Goal: Information Seeking & Learning: Learn about a topic

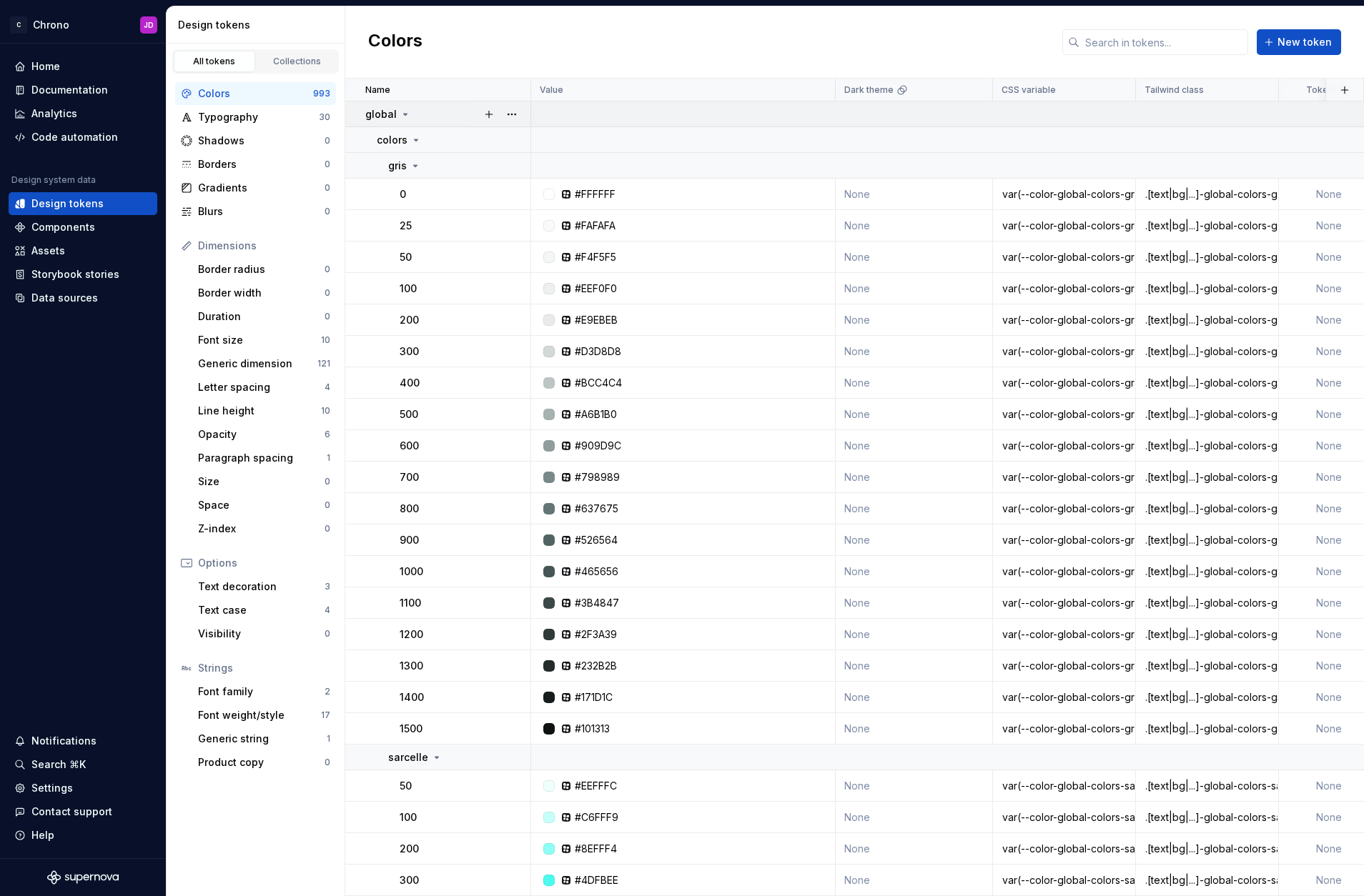
click at [403, 116] on icon at bounding box center [405, 114] width 11 height 11
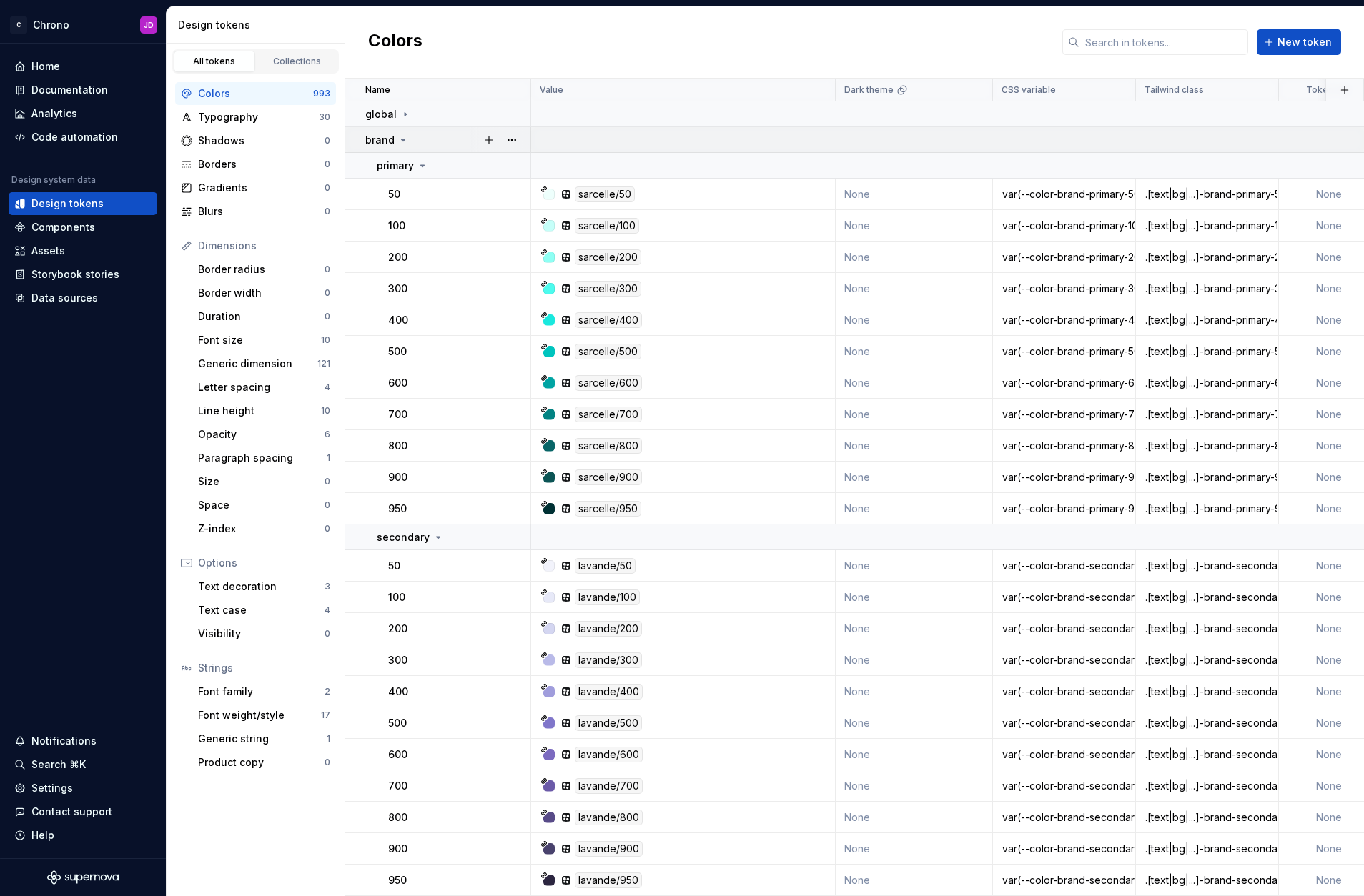
click at [401, 139] on icon at bounding box center [403, 140] width 11 height 11
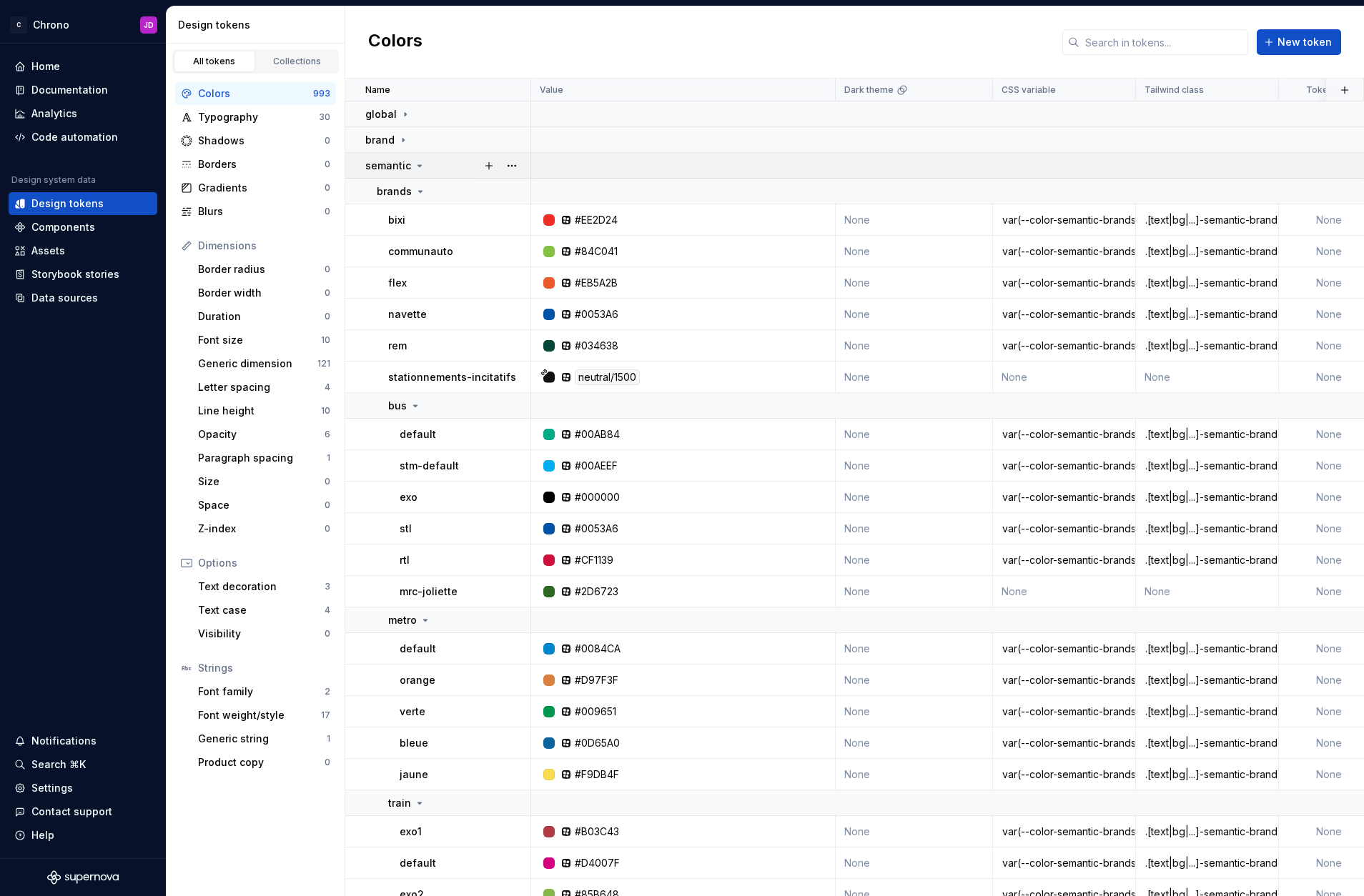
click at [422, 164] on icon at bounding box center [419, 166] width 11 height 11
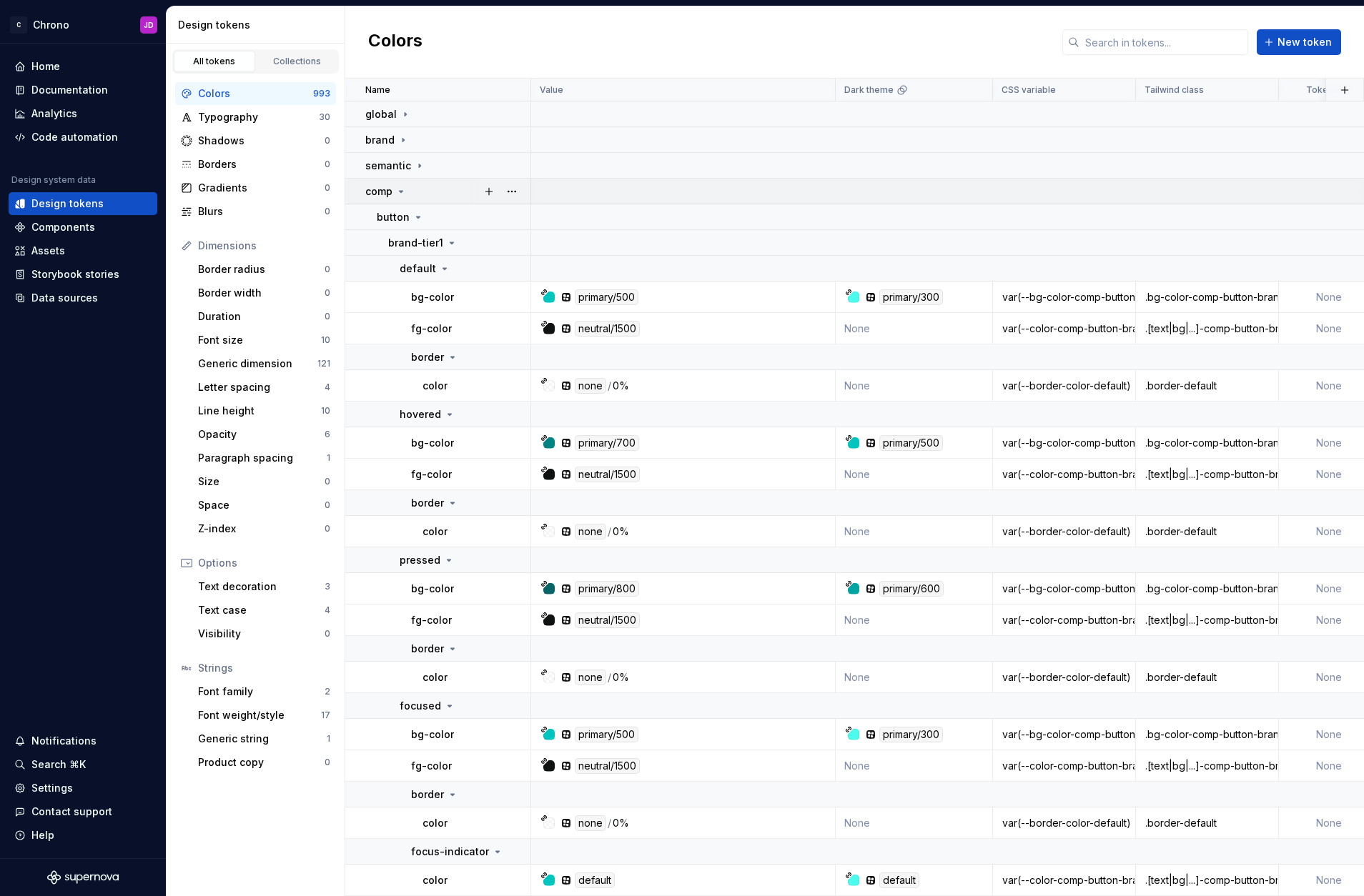
click at [402, 190] on icon at bounding box center [400, 191] width 11 height 11
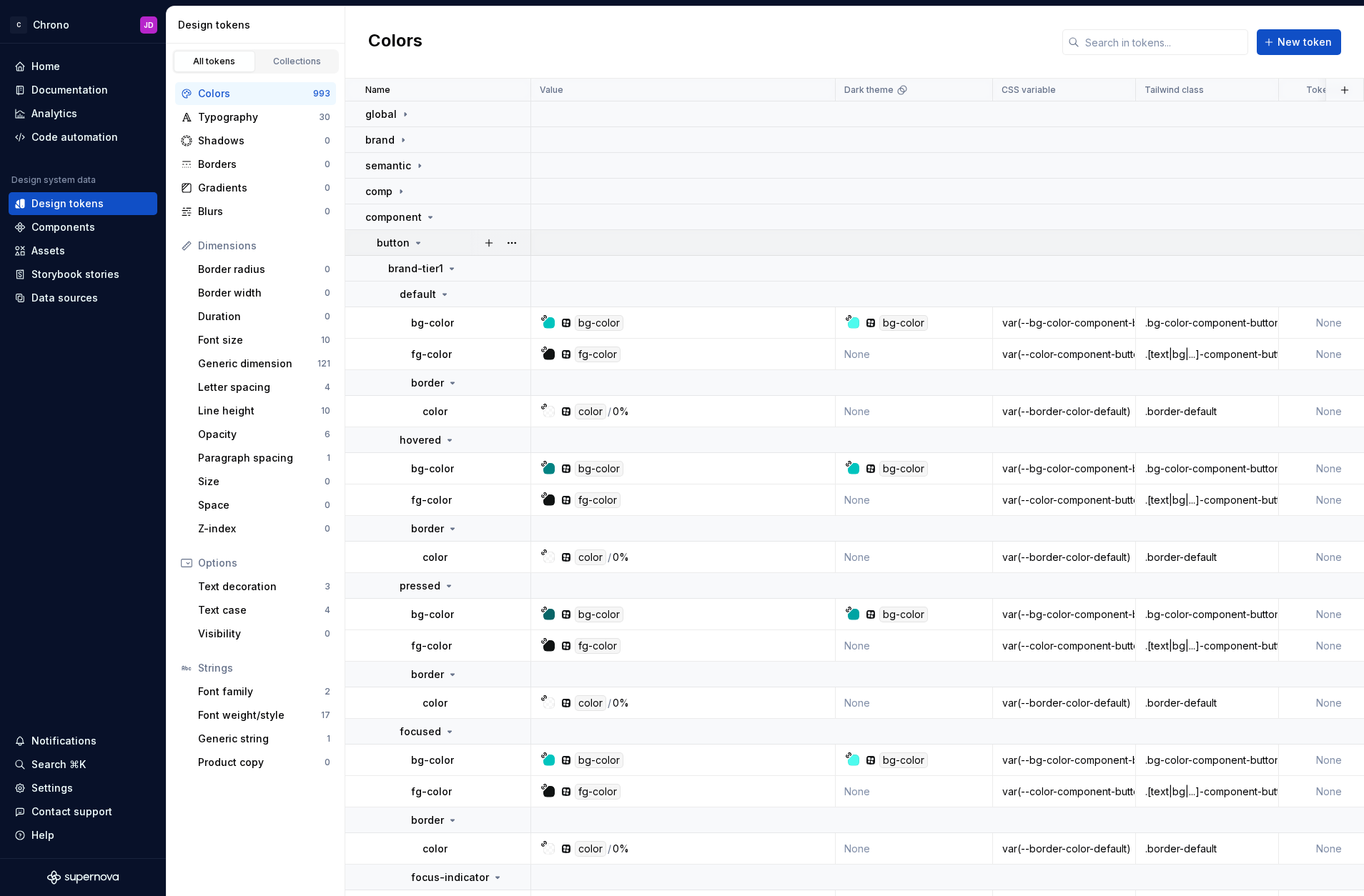
click at [418, 241] on icon at bounding box center [418, 243] width 11 height 11
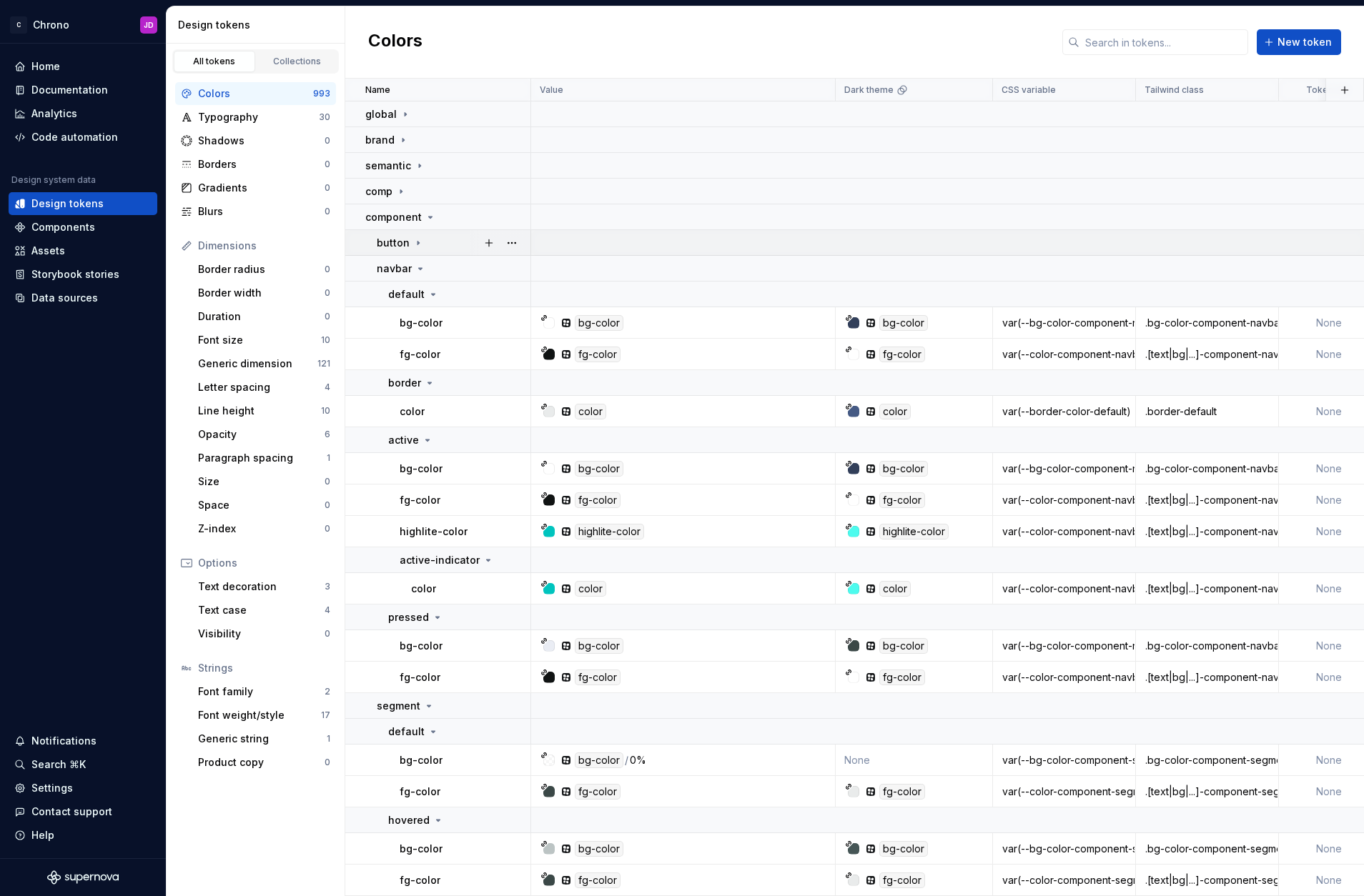
click at [418, 241] on icon at bounding box center [418, 243] width 11 height 11
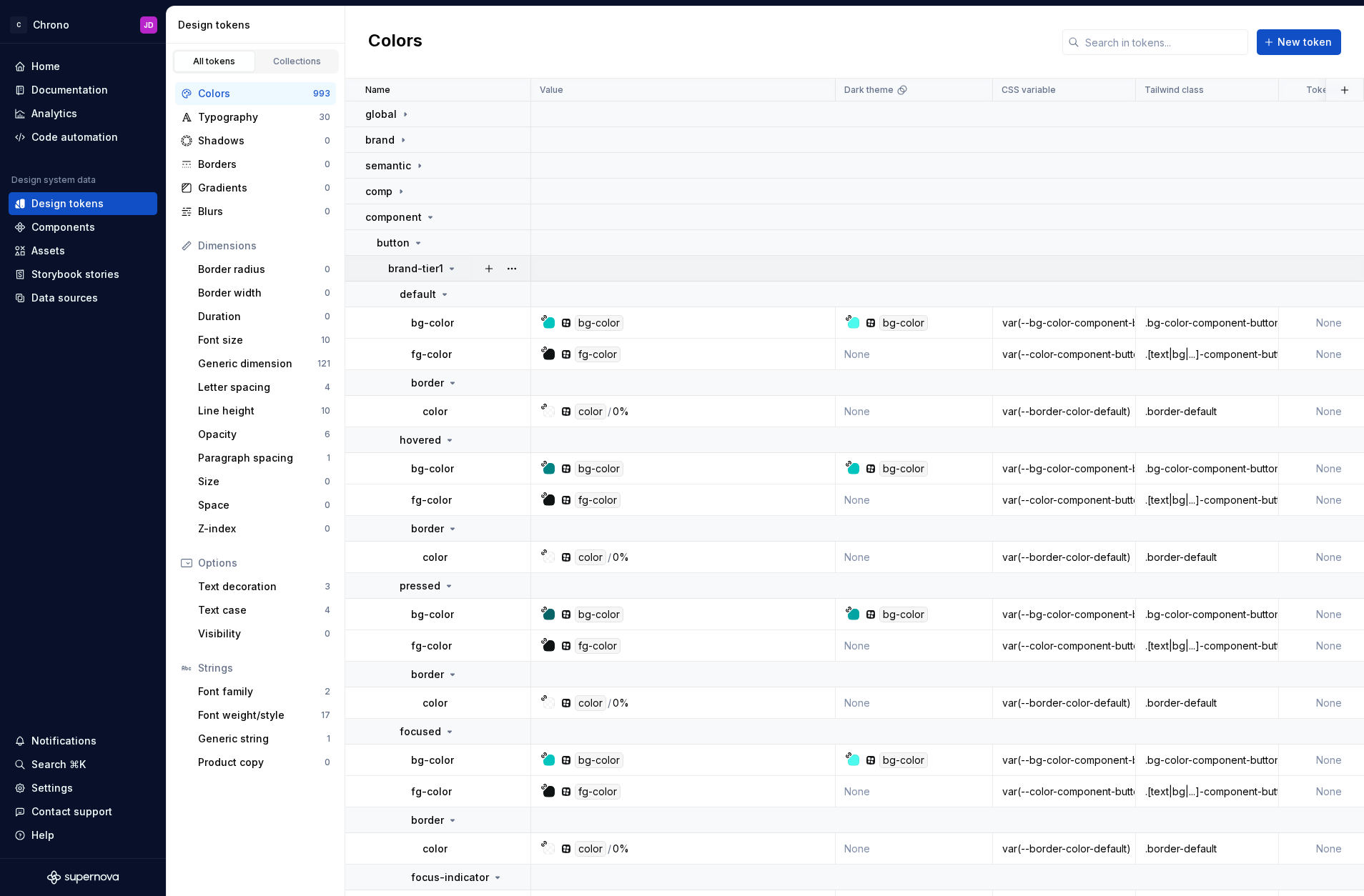
click at [451, 268] on icon at bounding box center [452, 269] width 3 height 2
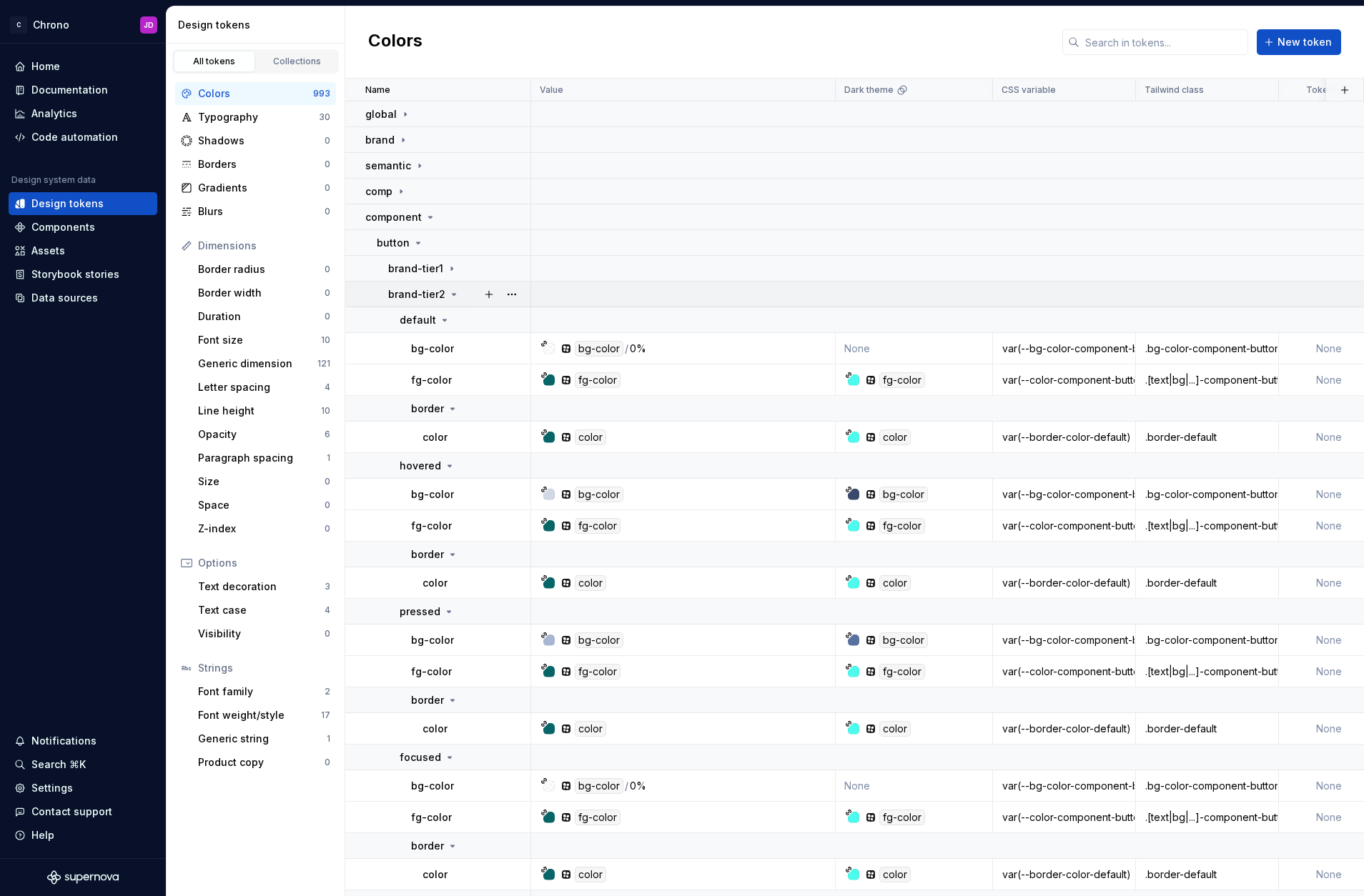
click at [445, 292] on div "brand-tier2" at bounding box center [424, 295] width 71 height 14
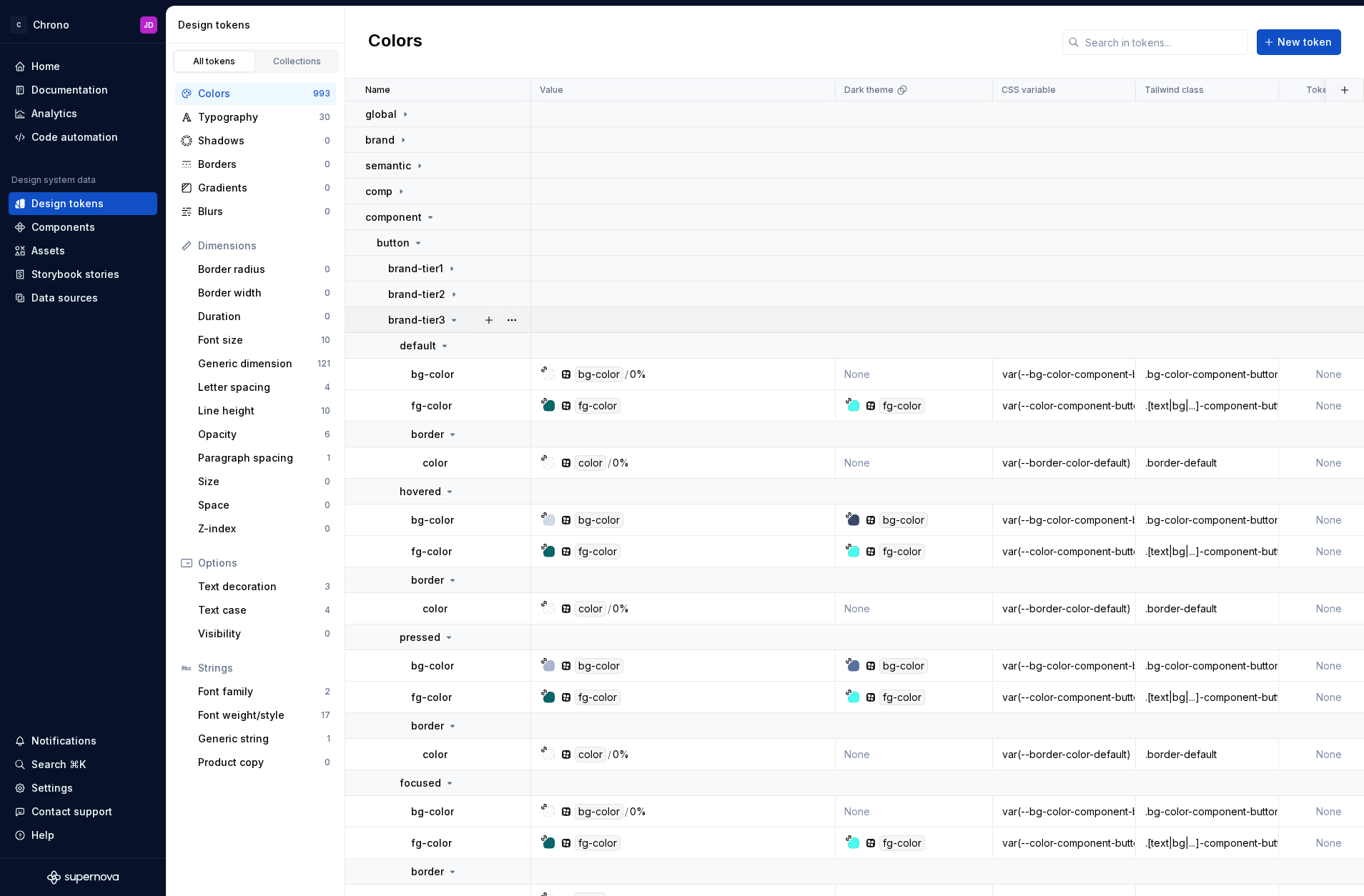
click at [448, 318] on icon at bounding box center [453, 320] width 11 height 11
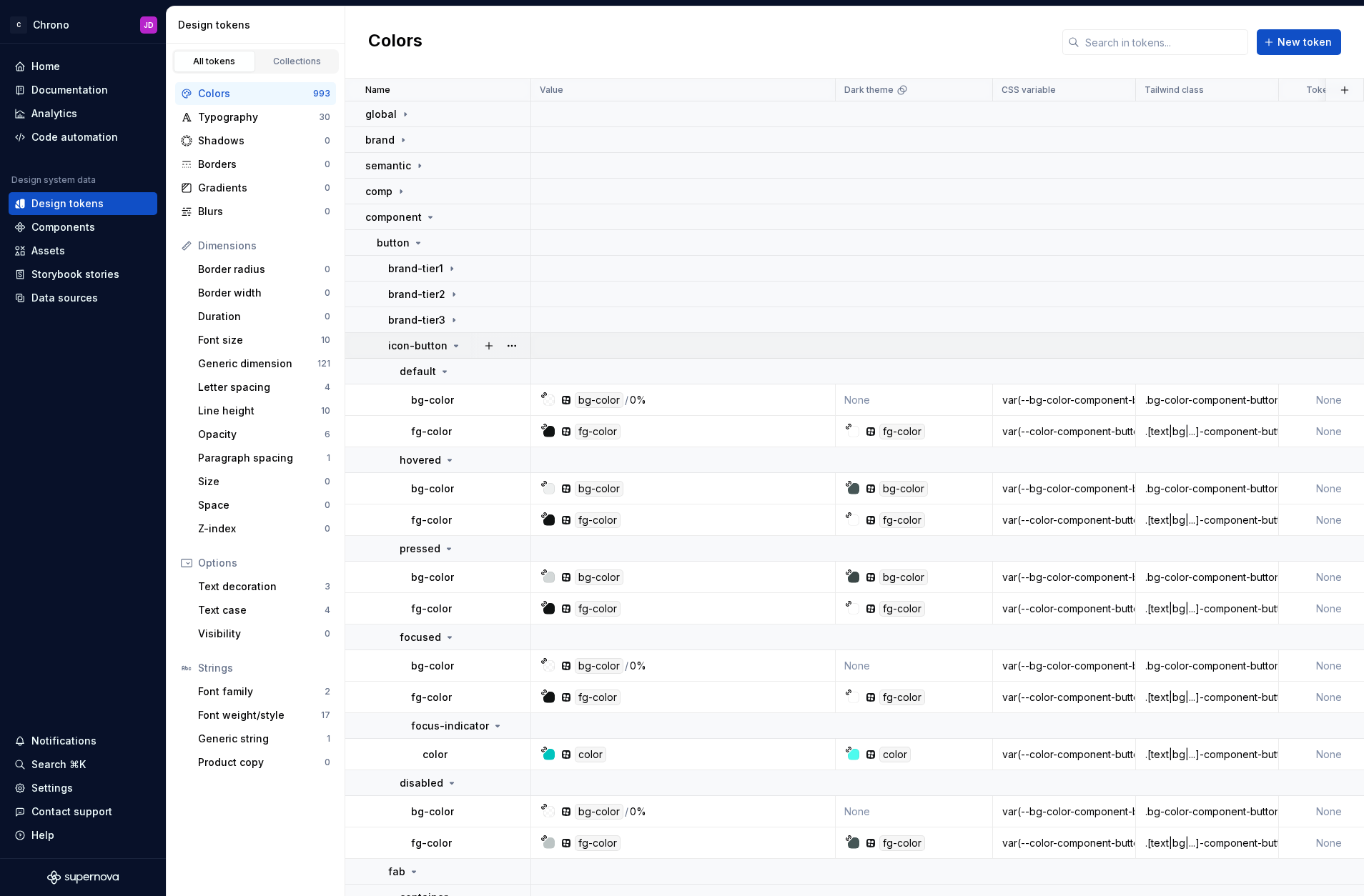
click at [455, 344] on icon at bounding box center [456, 346] width 11 height 11
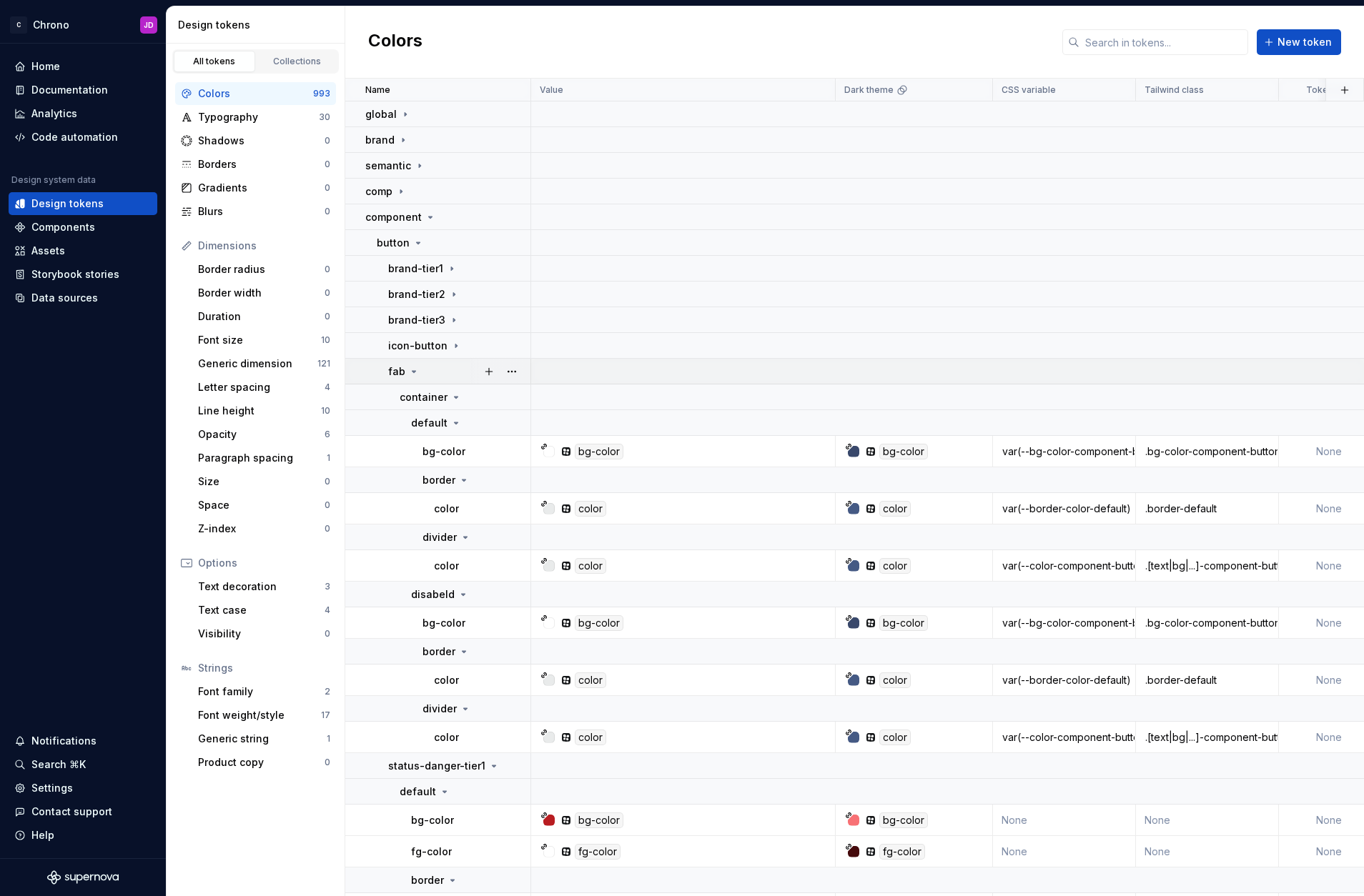
click at [412, 370] on icon at bounding box center [413, 371] width 11 height 11
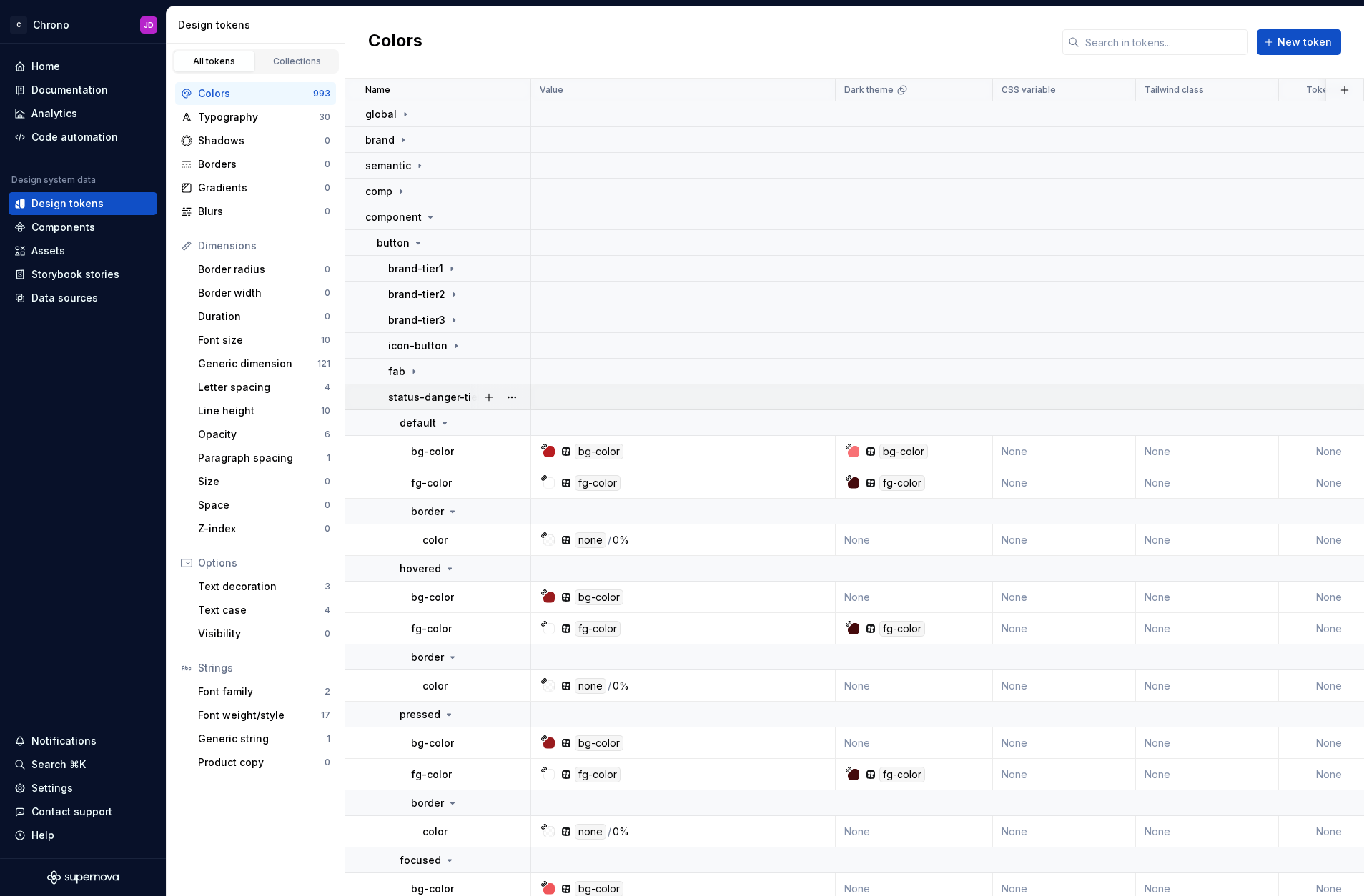
click at [467, 396] on p "status-danger-tier1" at bounding box center [437, 397] width 97 height 14
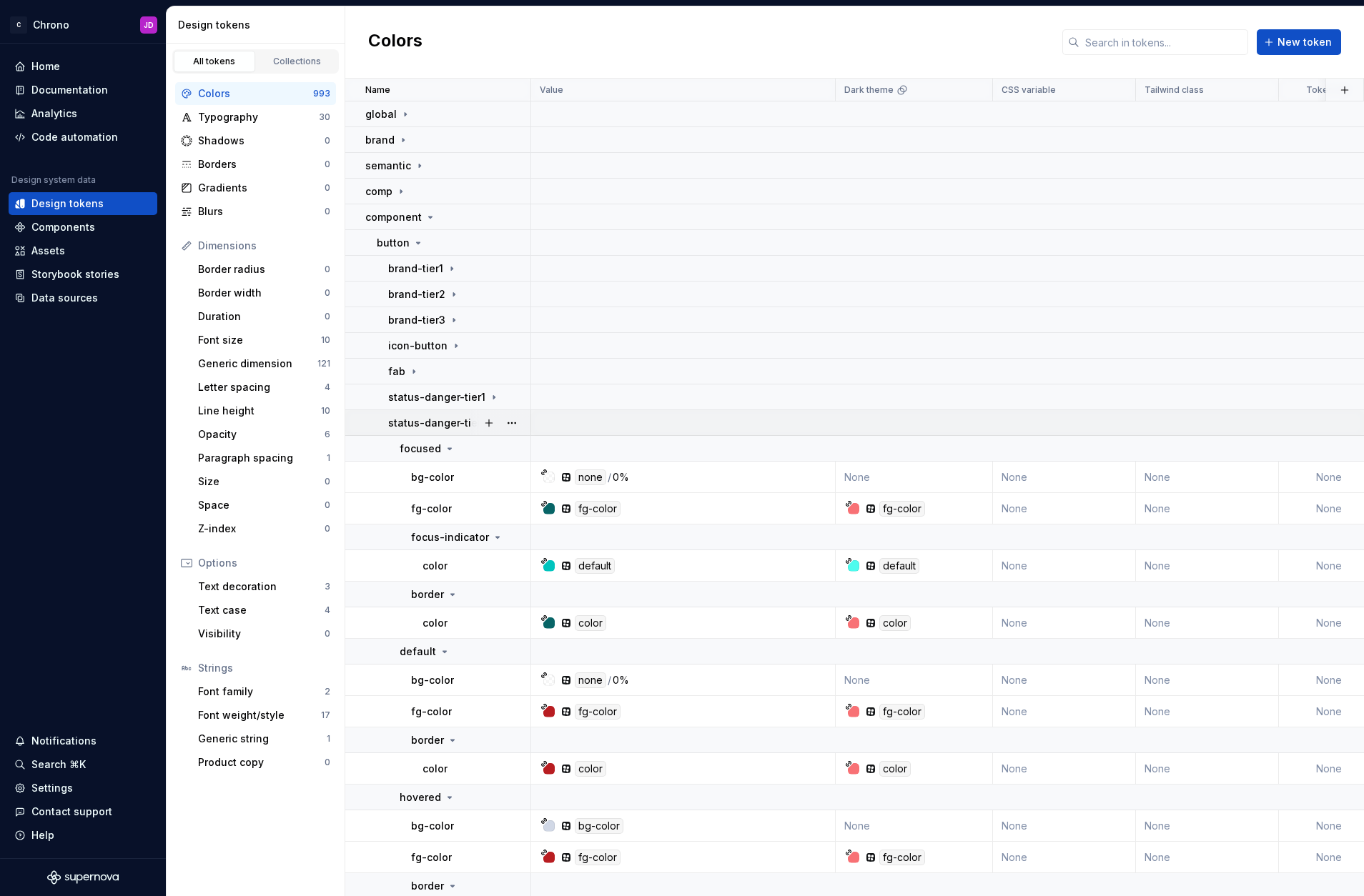
click at [446, 423] on p "status-danger-tier2" at bounding box center [438, 423] width 100 height 14
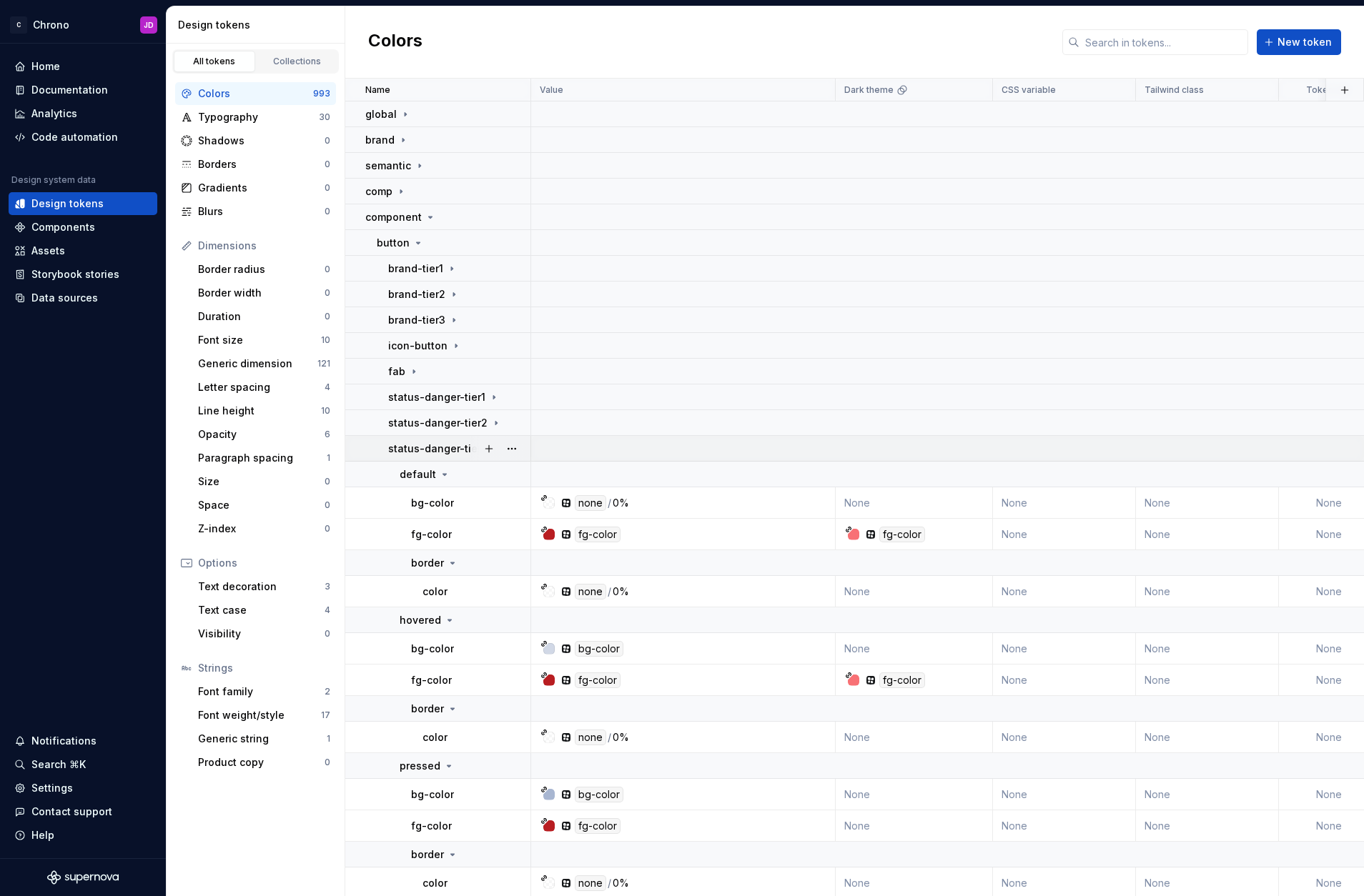
click at [447, 448] on p "status-danger-tier3" at bounding box center [438, 449] width 100 height 14
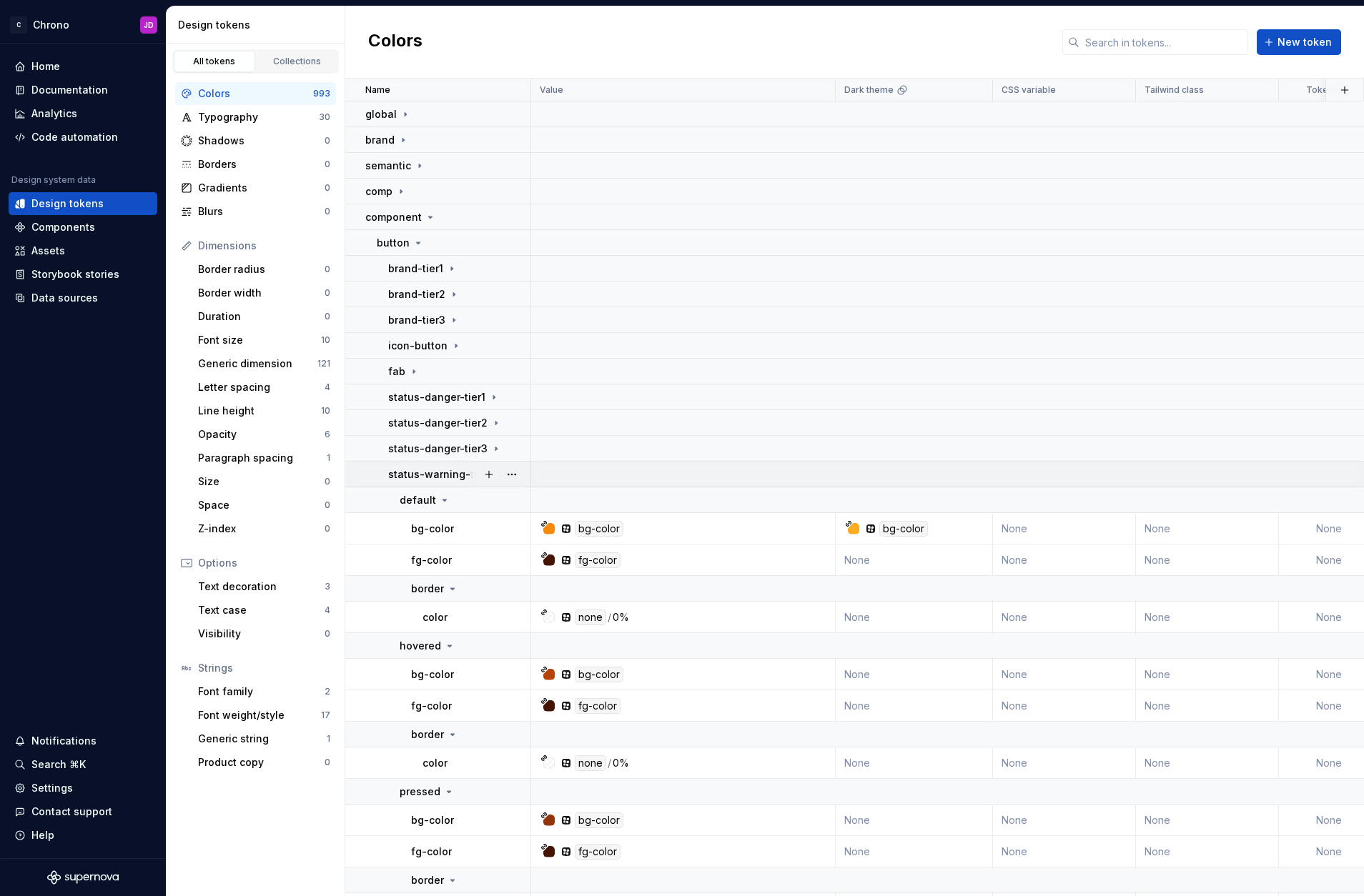
click at [440, 475] on p "status-warning-tier1" at bounding box center [439, 474] width 103 height 14
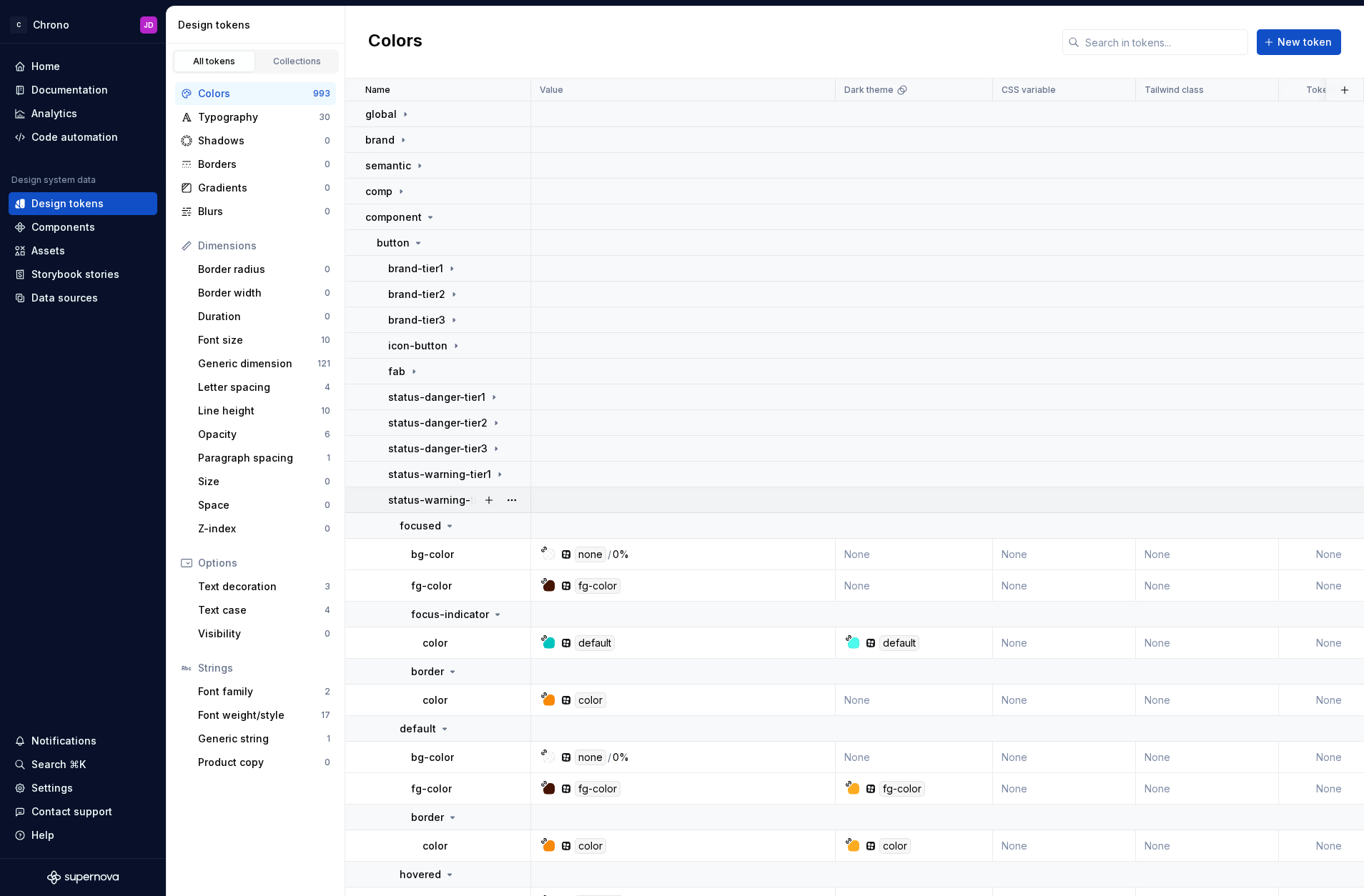
click at [442, 501] on p "status-warning-tier2" at bounding box center [440, 500] width 105 height 14
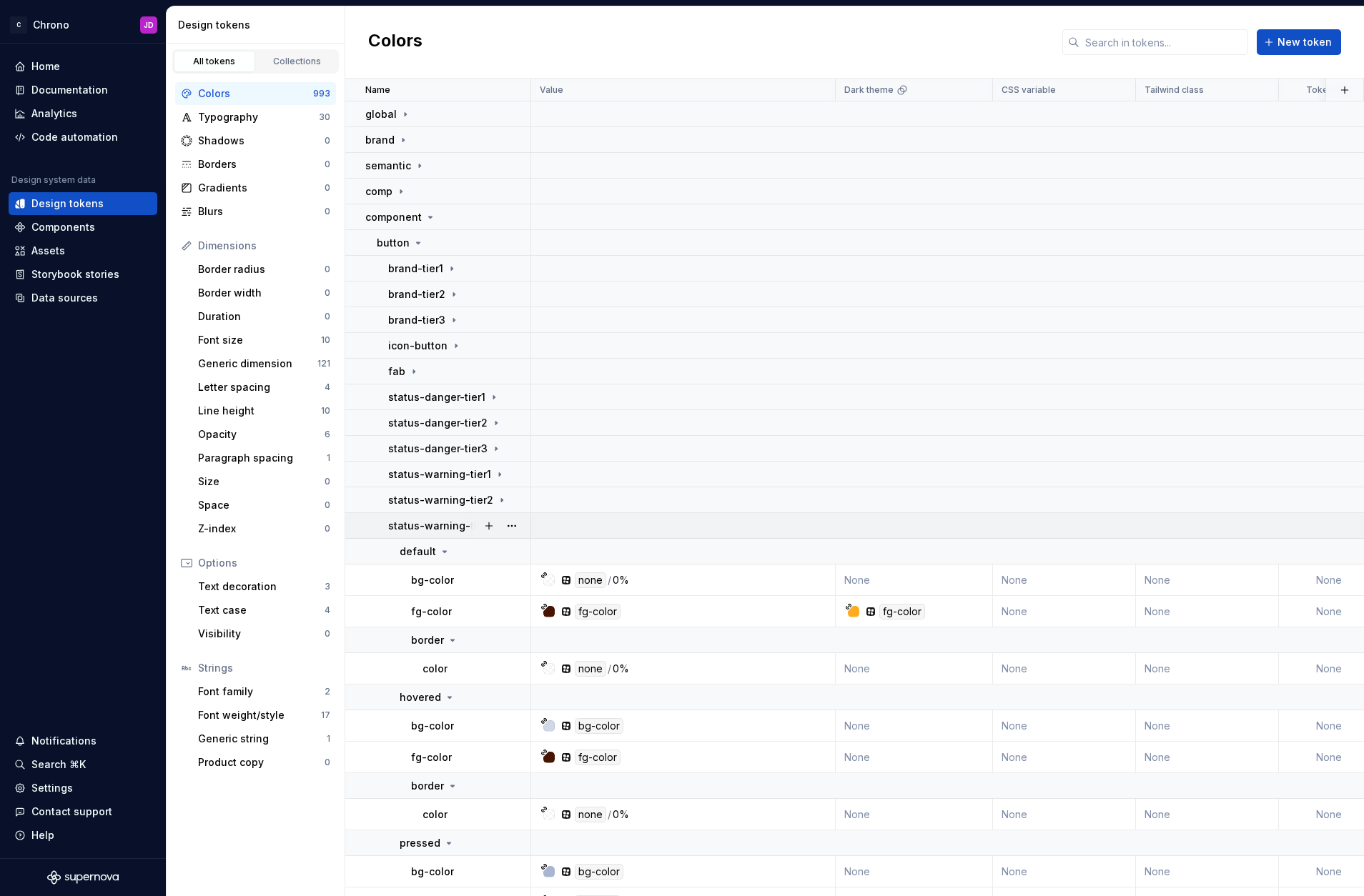
click at [445, 524] on p "status-warning-tier3" at bounding box center [440, 526] width 105 height 14
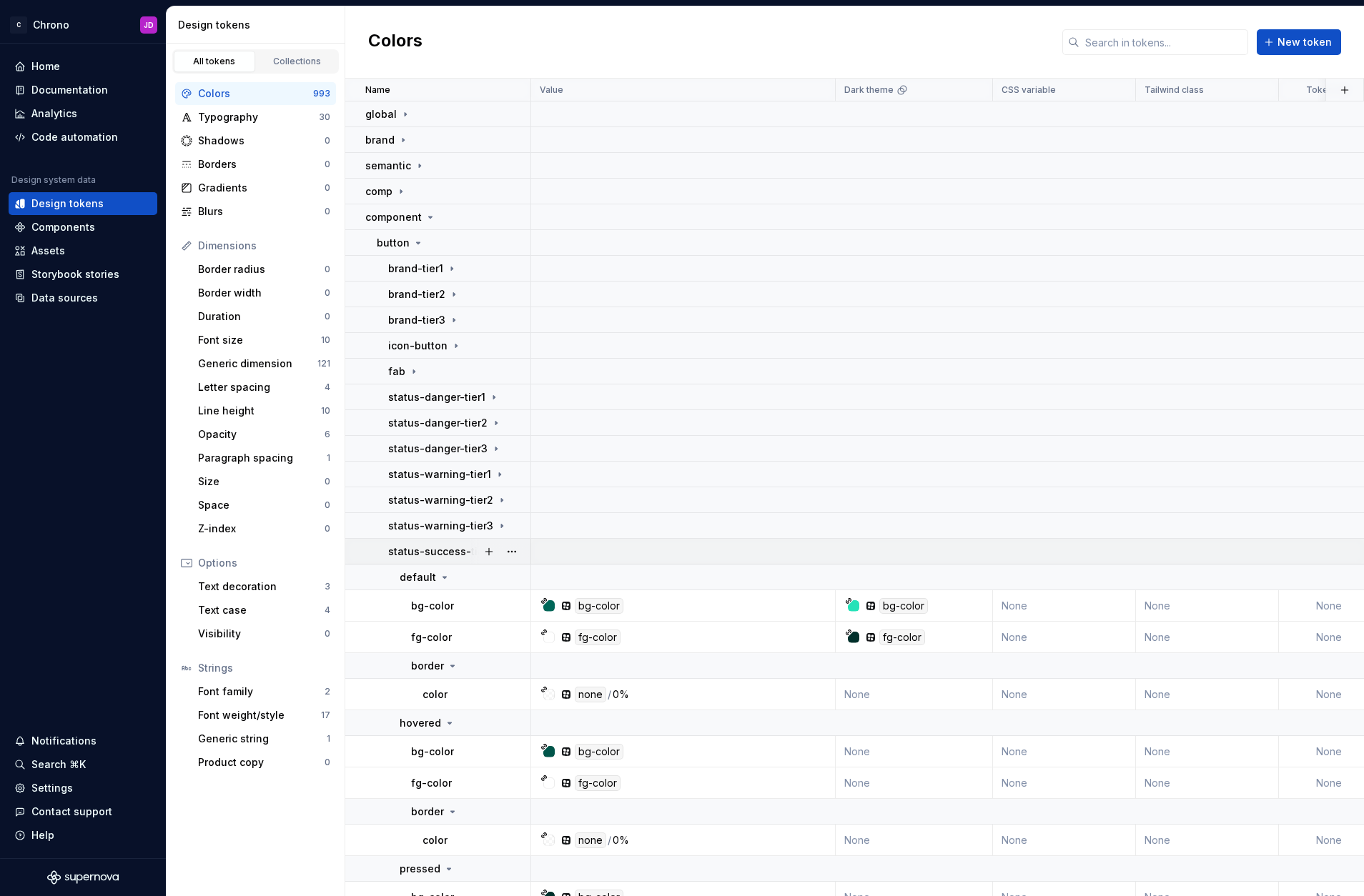
click at [442, 548] on p "status-success-tier1" at bounding box center [440, 551] width 104 height 14
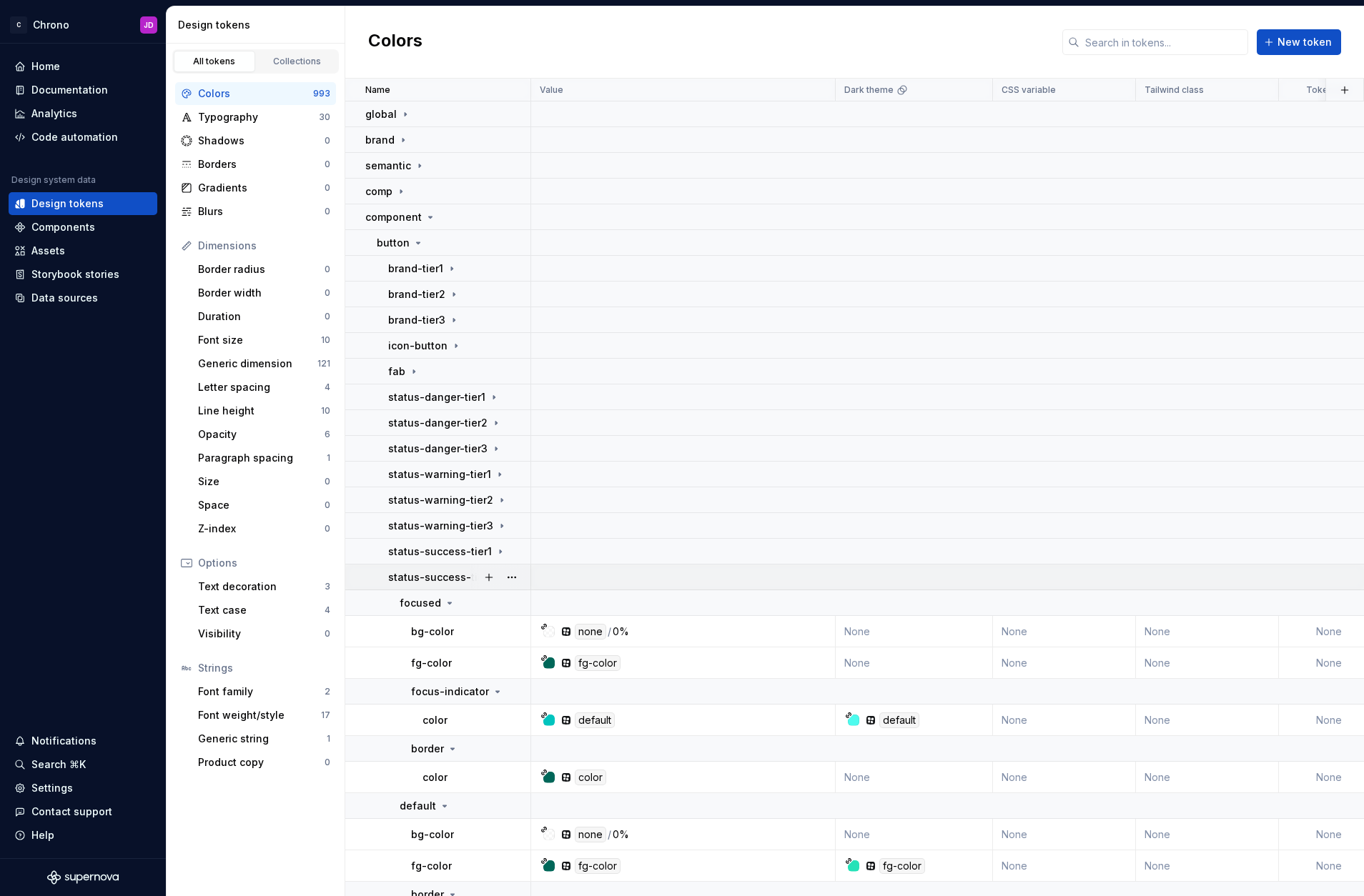
click at [437, 573] on p "status-success-tier2" at bounding box center [441, 577] width 106 height 14
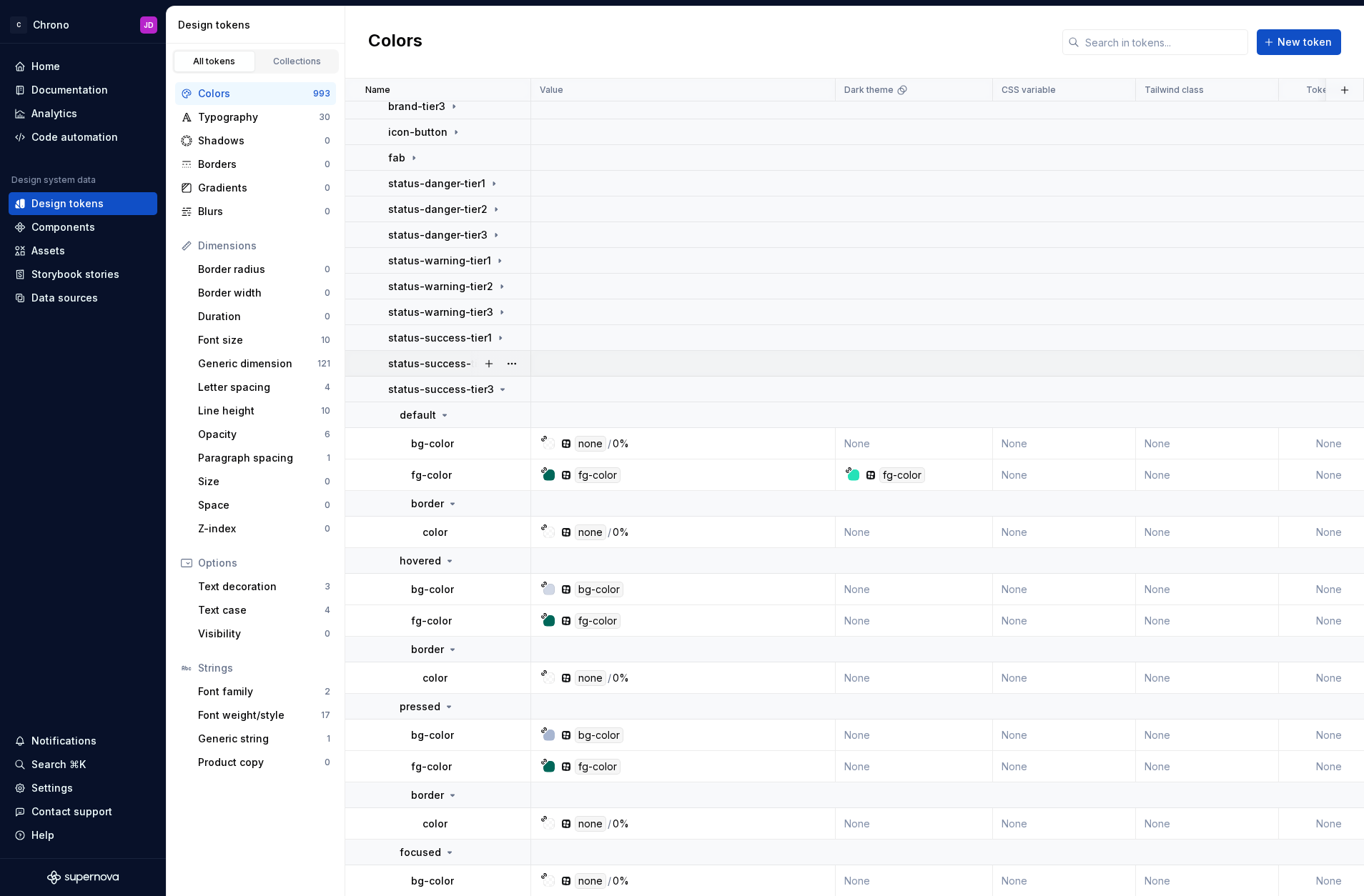
scroll to position [251, 0]
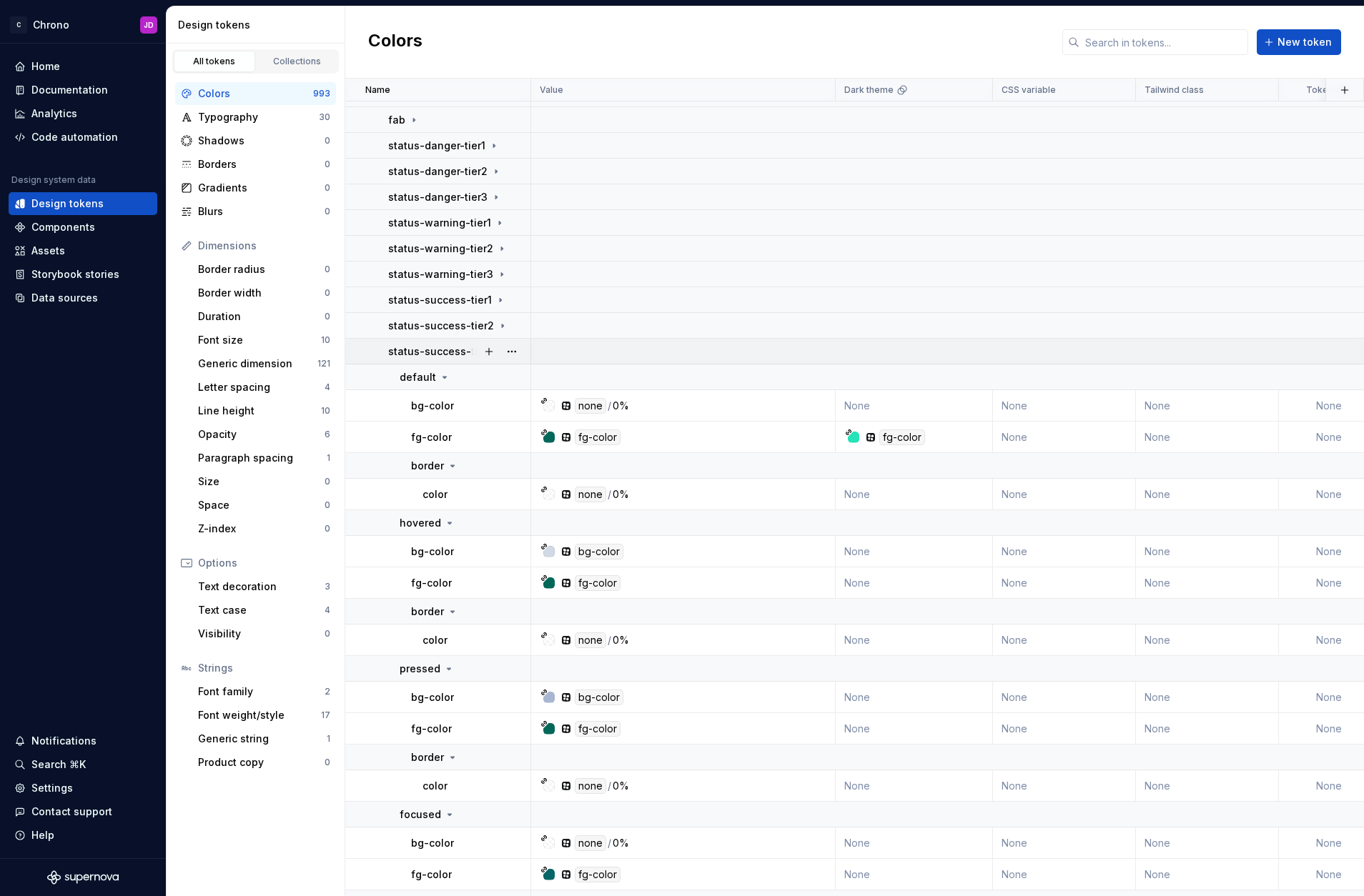
click at [446, 348] on p "status-success-tier3" at bounding box center [441, 352] width 106 height 14
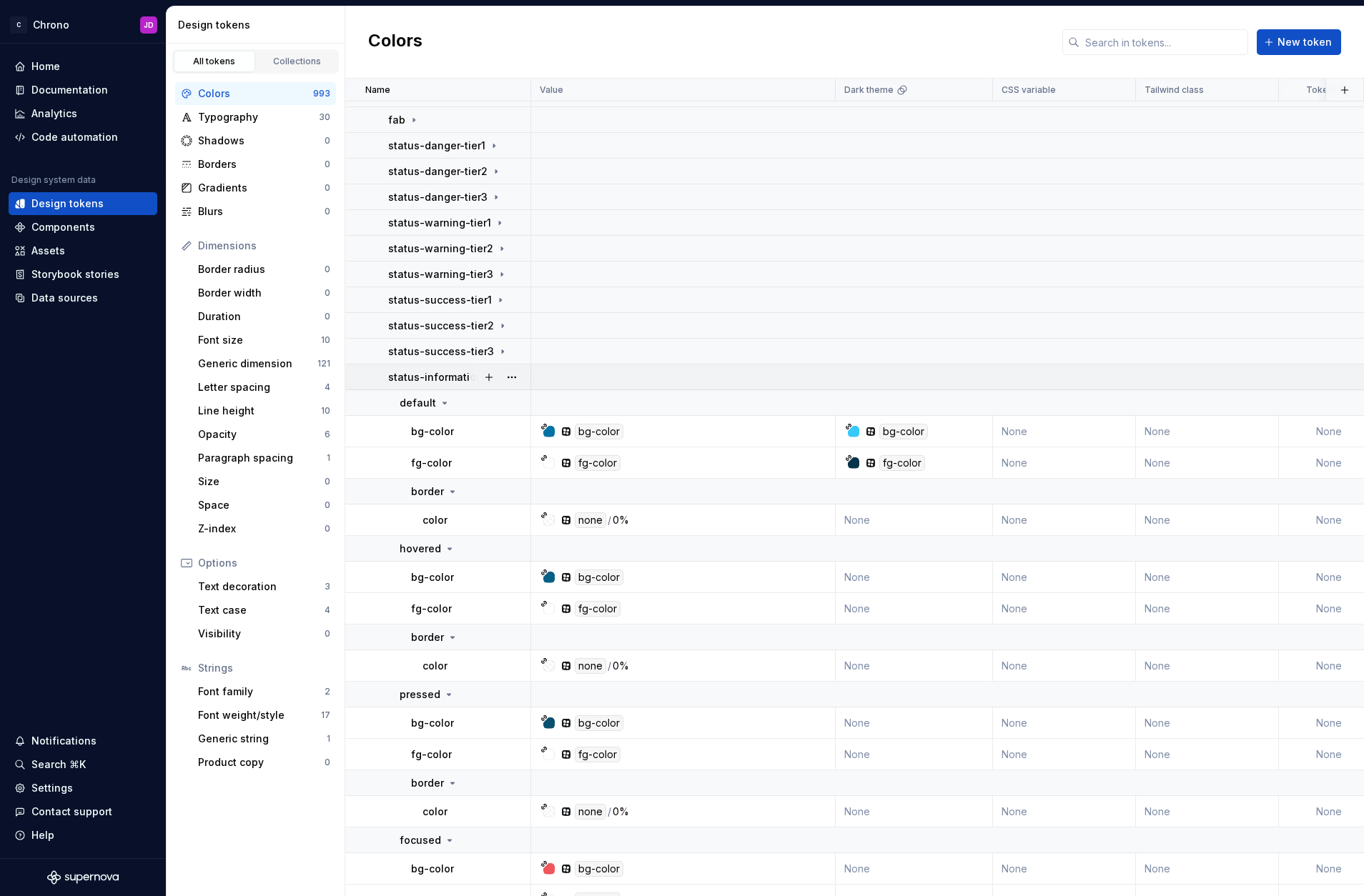
click at [446, 370] on p "status-information-tier1" at bounding box center [448, 377] width 120 height 14
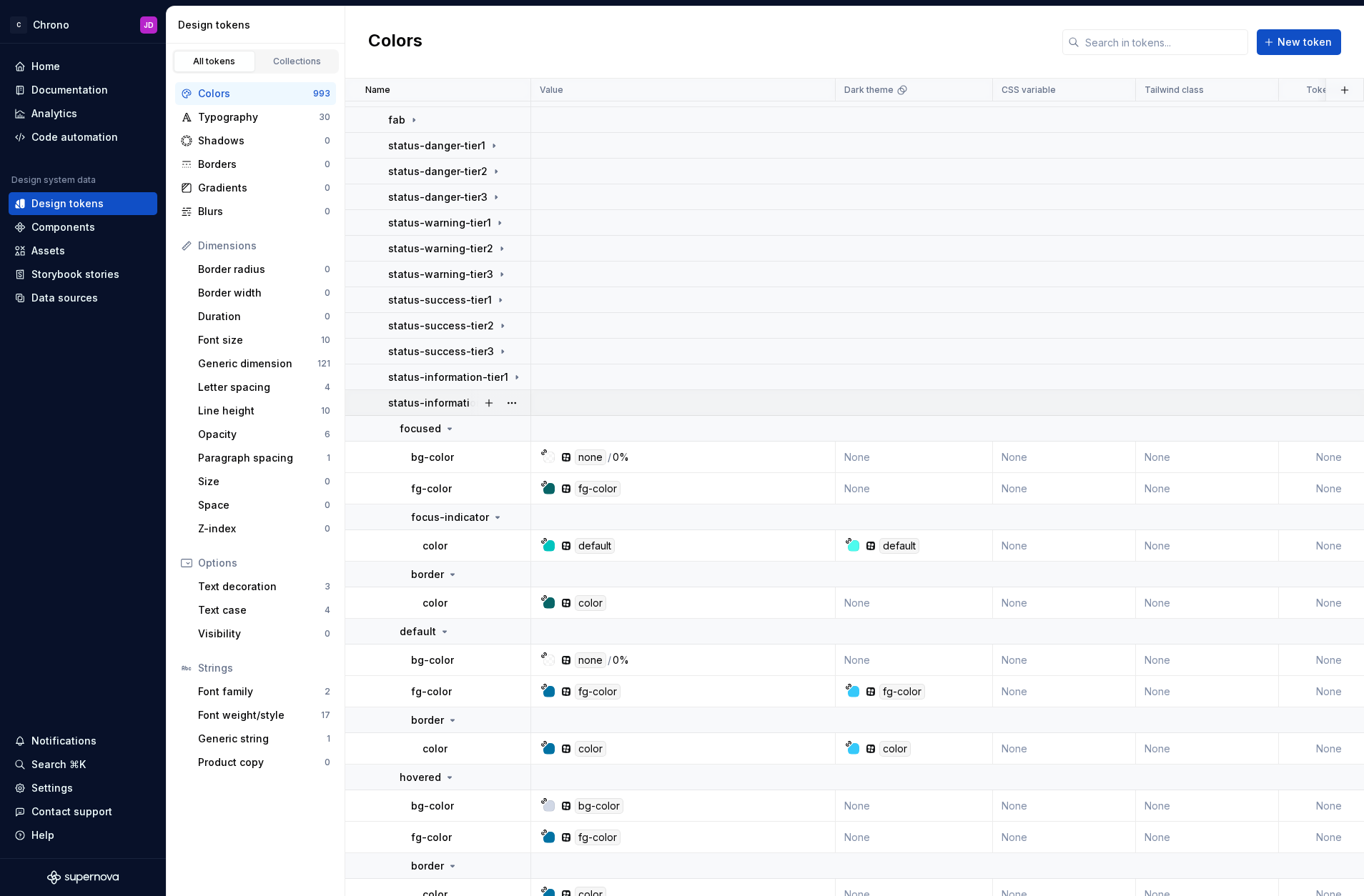
click at [444, 402] on p "status-information-tier2" at bounding box center [449, 403] width 122 height 14
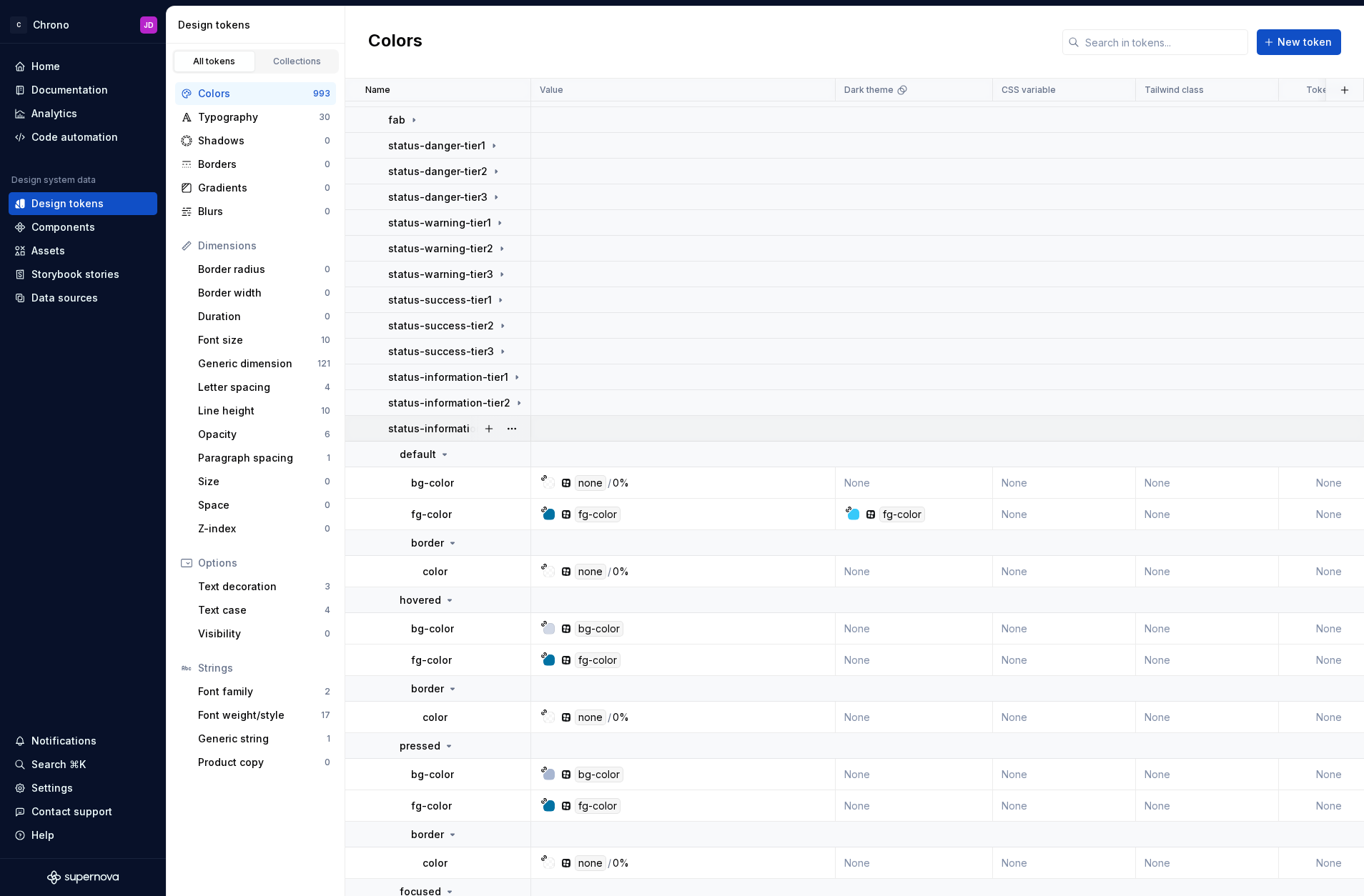
click at [446, 430] on p "status-information-tier3" at bounding box center [449, 429] width 122 height 14
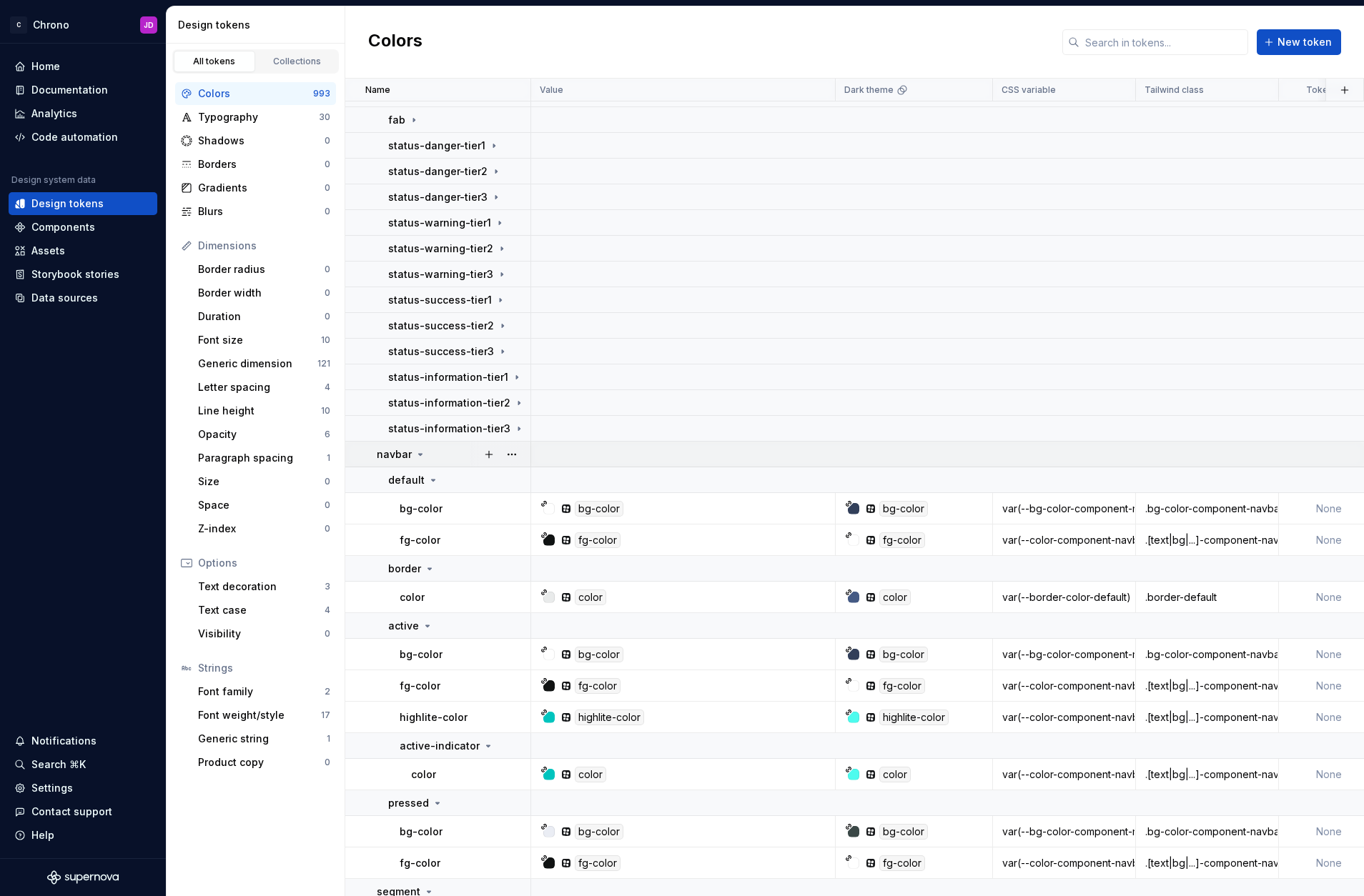
click at [415, 456] on icon at bounding box center [419, 454] width 11 height 11
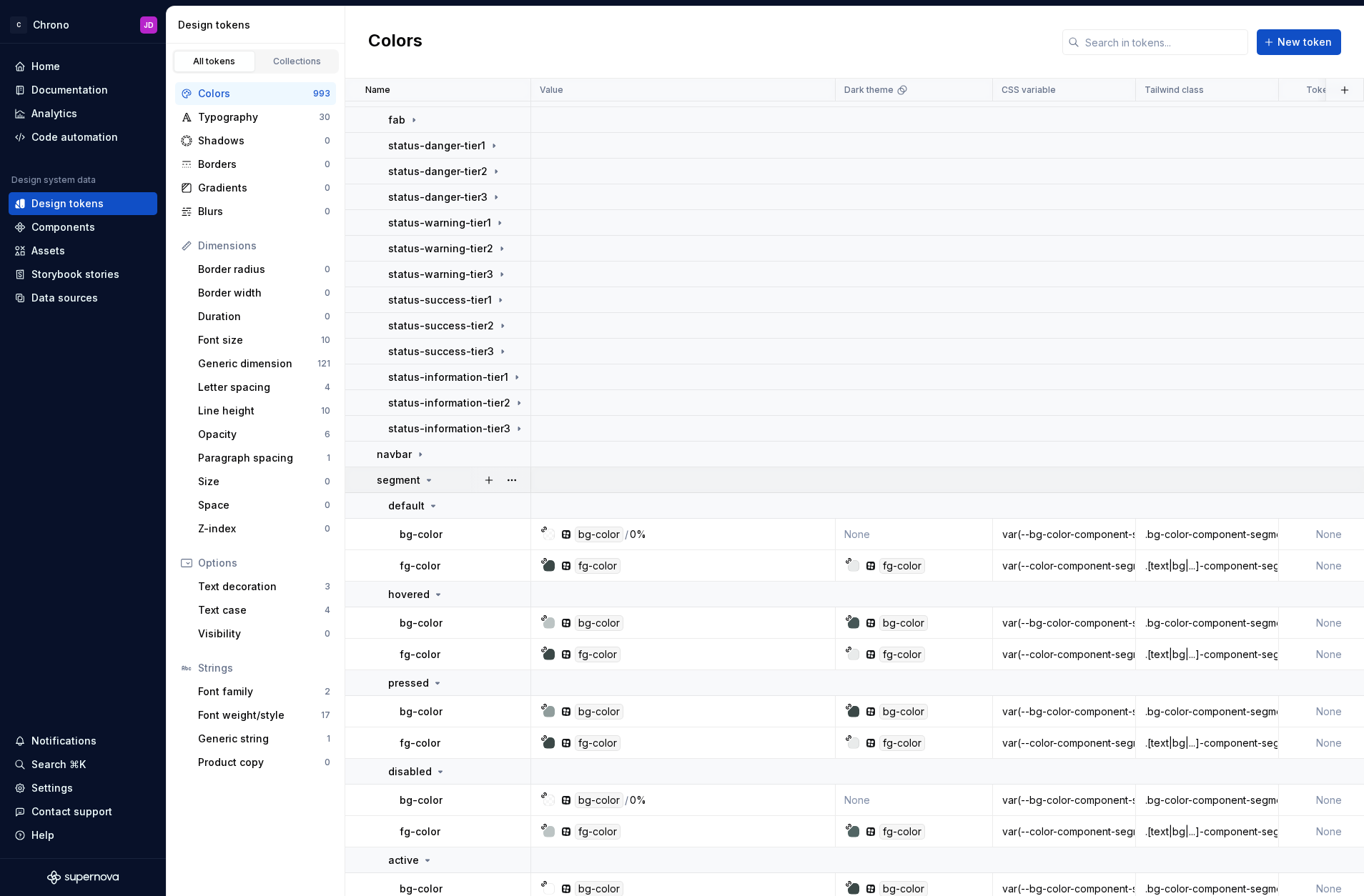
click at [423, 480] on icon at bounding box center [428, 480] width 11 height 11
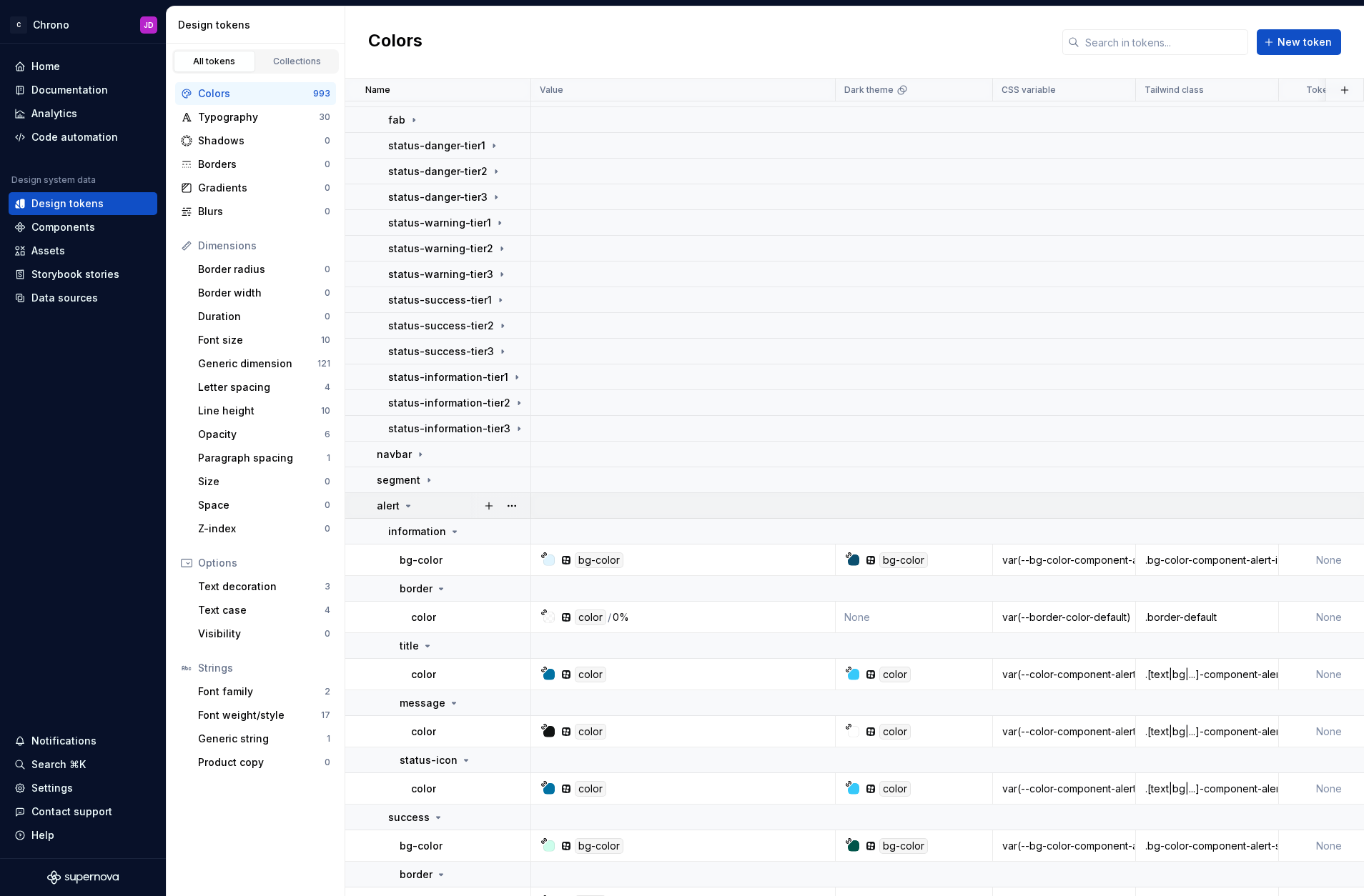
click at [408, 505] on icon at bounding box center [408, 506] width 3 height 2
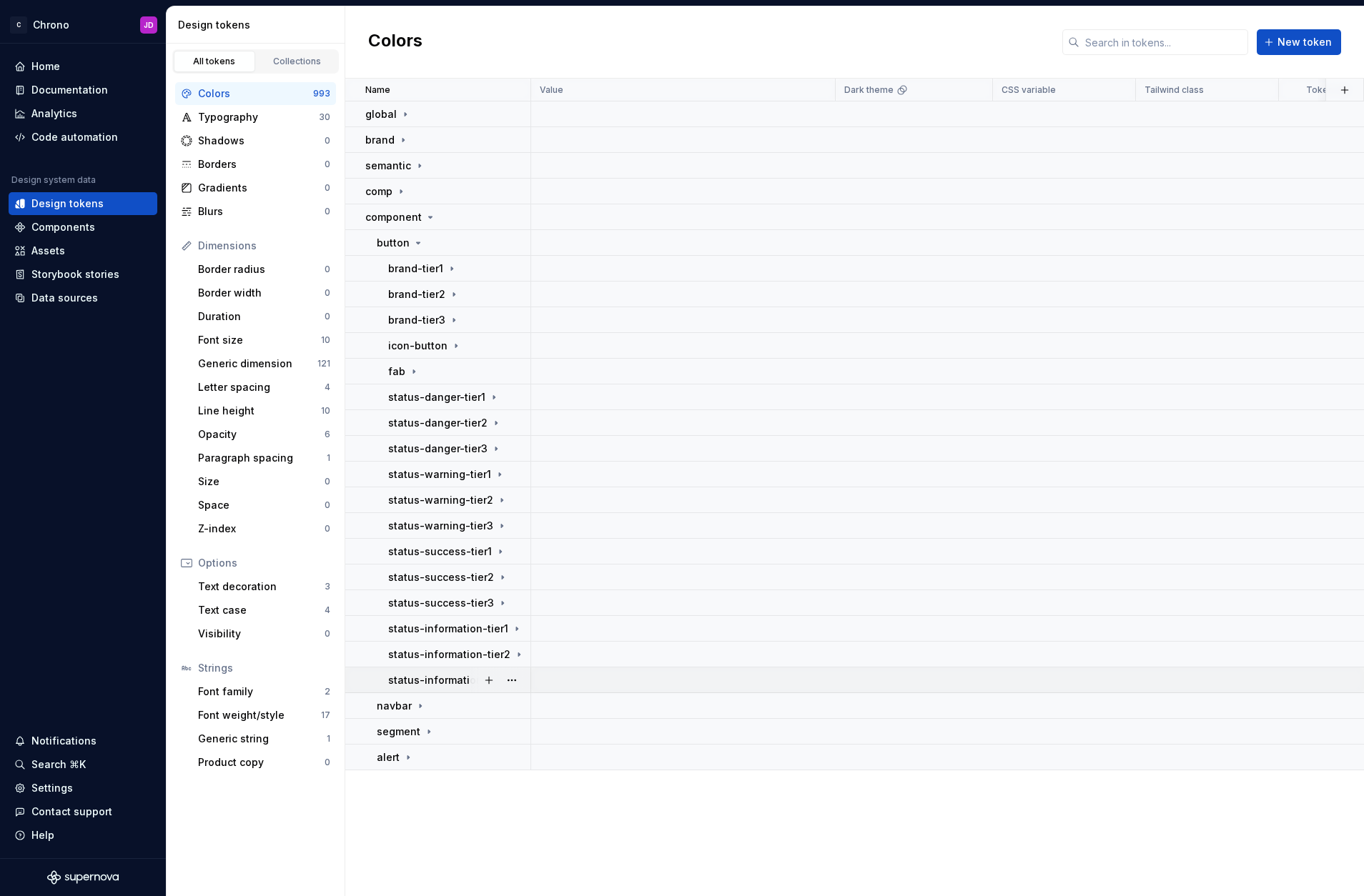
drag, startPoint x: 406, startPoint y: 757, endPoint x: 493, endPoint y: 689, distance: 110.4
click at [406, 758] on icon at bounding box center [407, 757] width 11 height 11
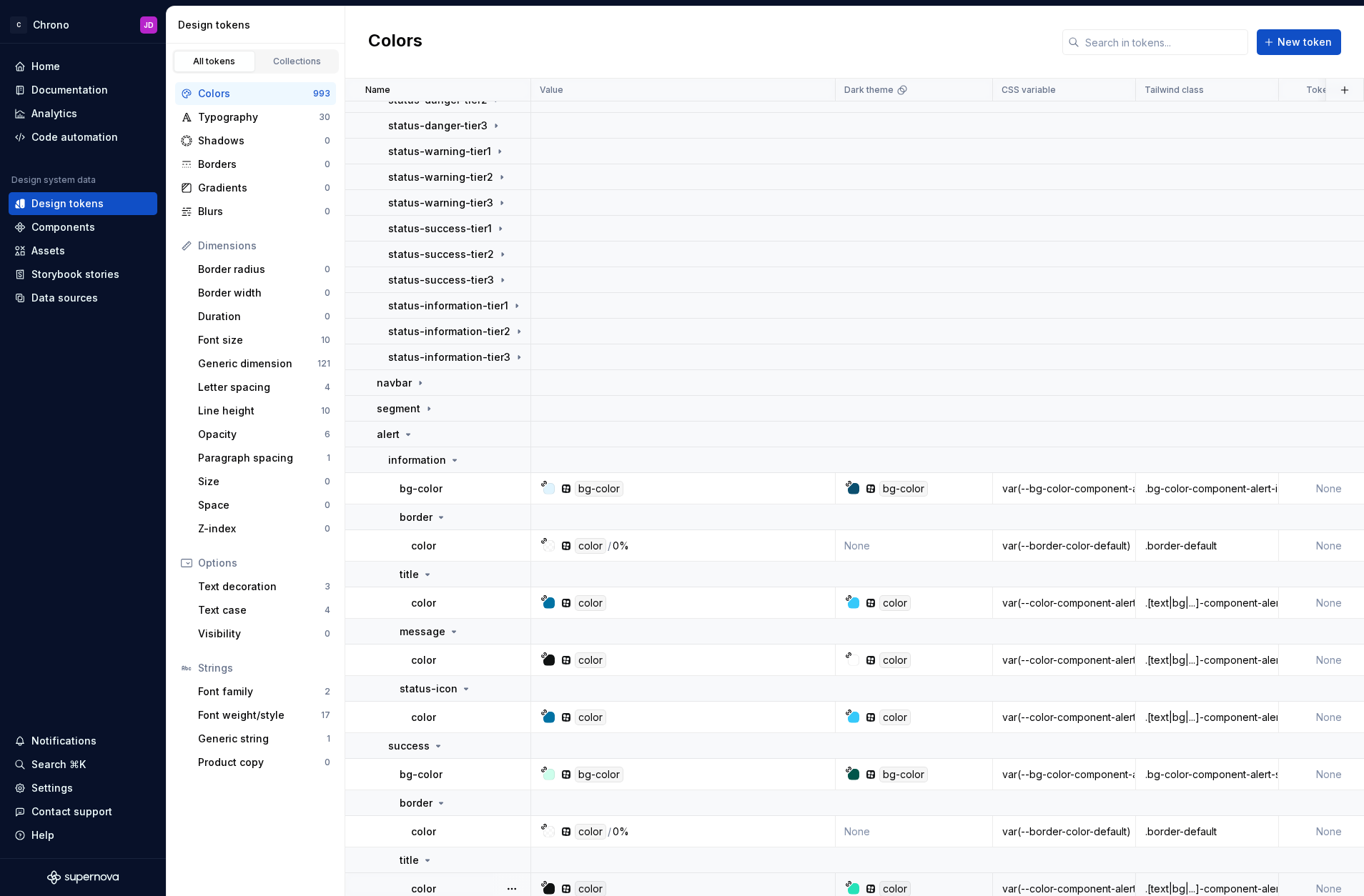
scroll to position [322, 0]
drag, startPoint x: 404, startPoint y: 435, endPoint x: 419, endPoint y: 444, distance: 17.5
click at [405, 435] on icon at bounding box center [407, 435] width 11 height 11
